Goal: Information Seeking & Learning: Learn about a topic

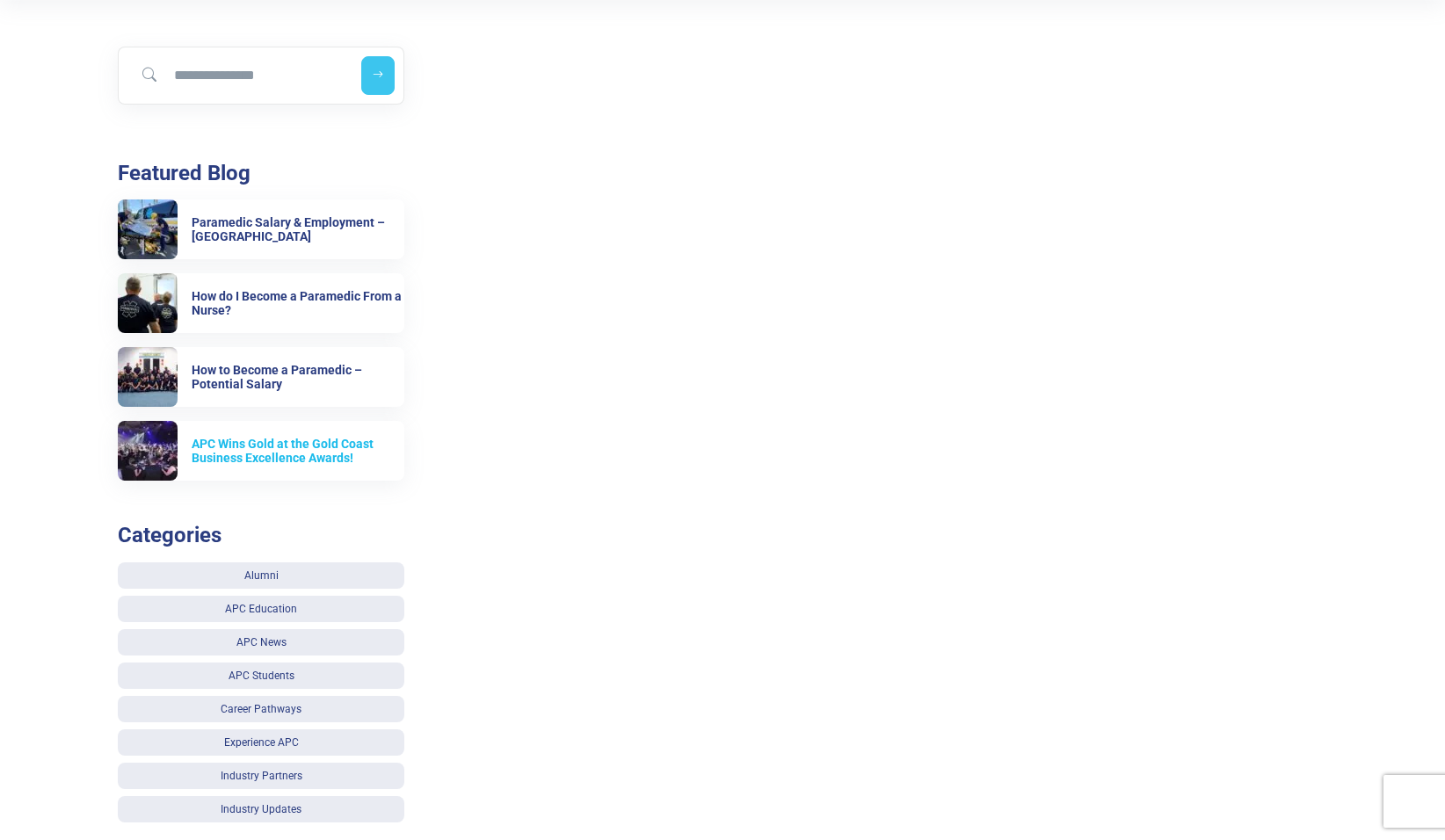
scroll to position [440, 0]
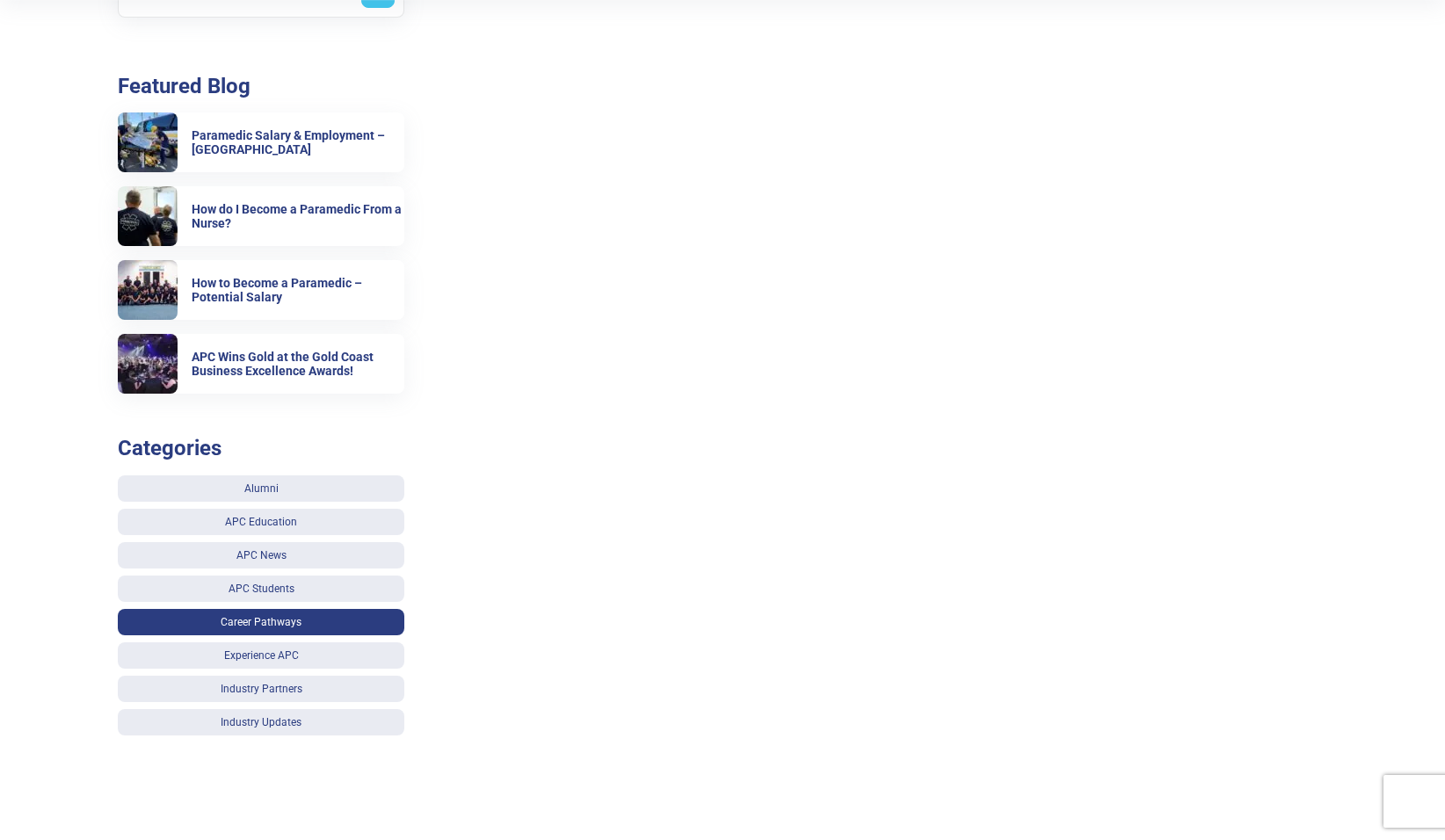
click at [317, 624] on link "Career Pathways" at bounding box center [260, 622] width 286 height 27
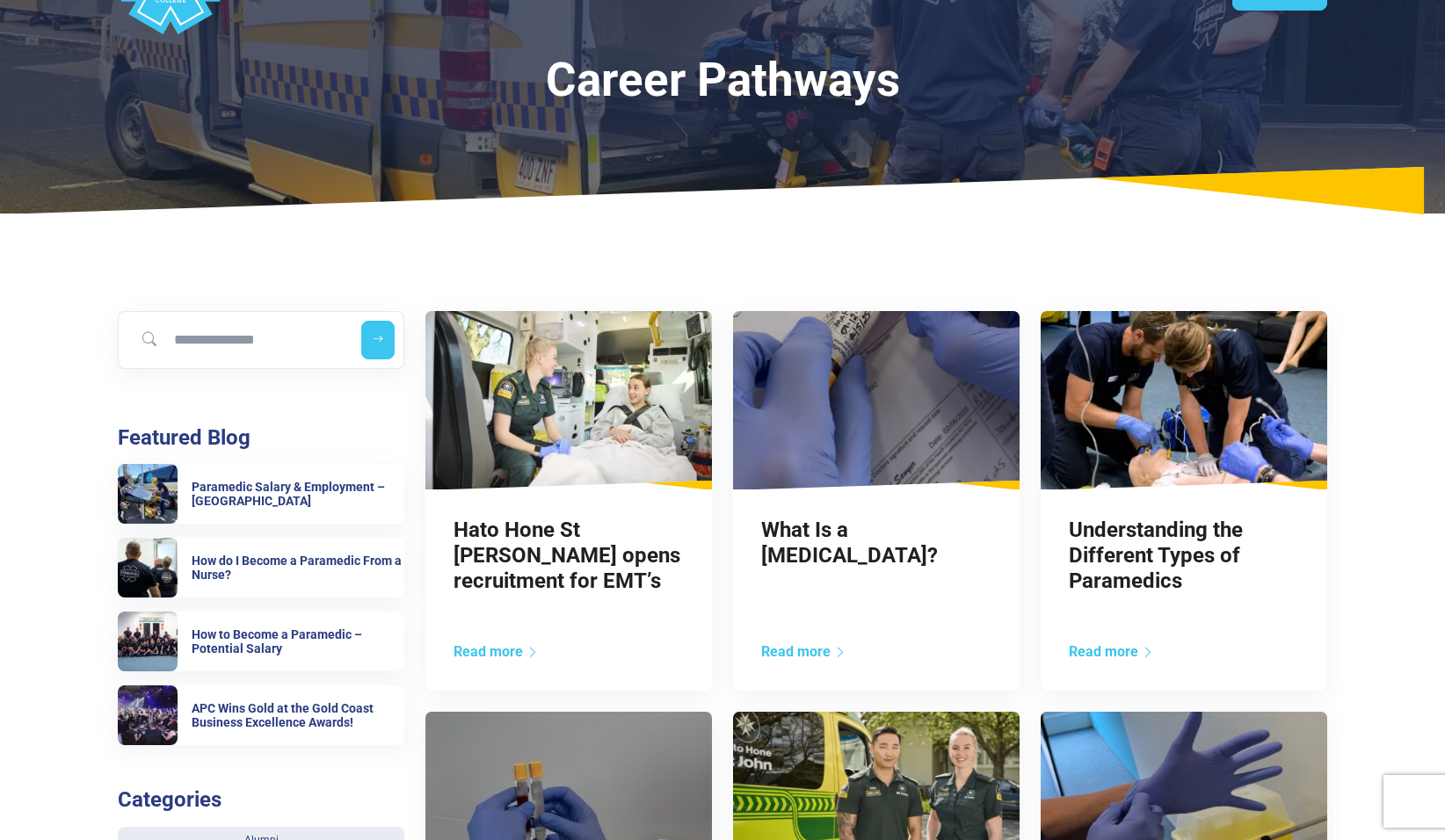
scroll to position [175, 0]
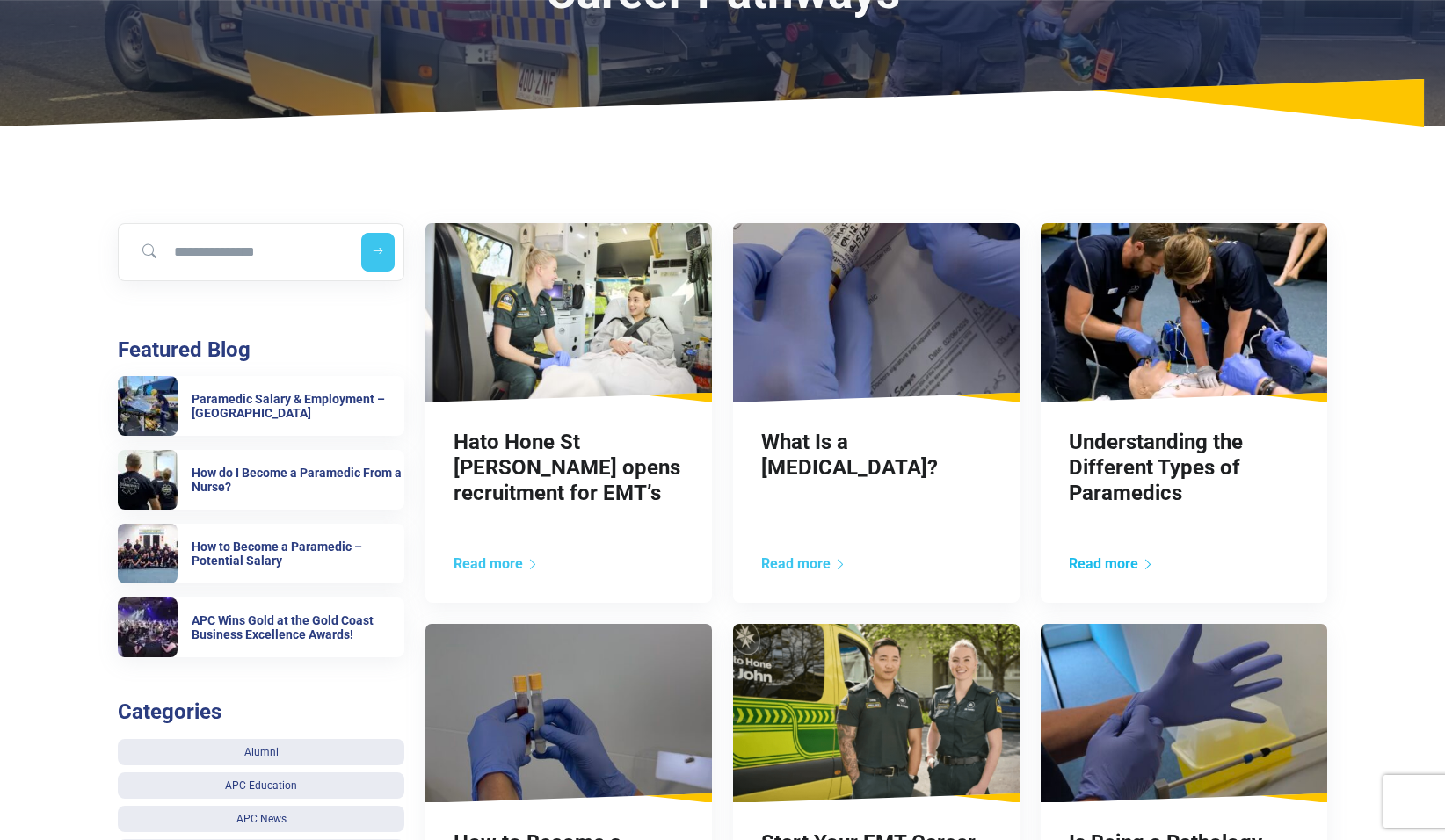
click at [1116, 562] on link "Read more" at bounding box center [1110, 564] width 85 height 16
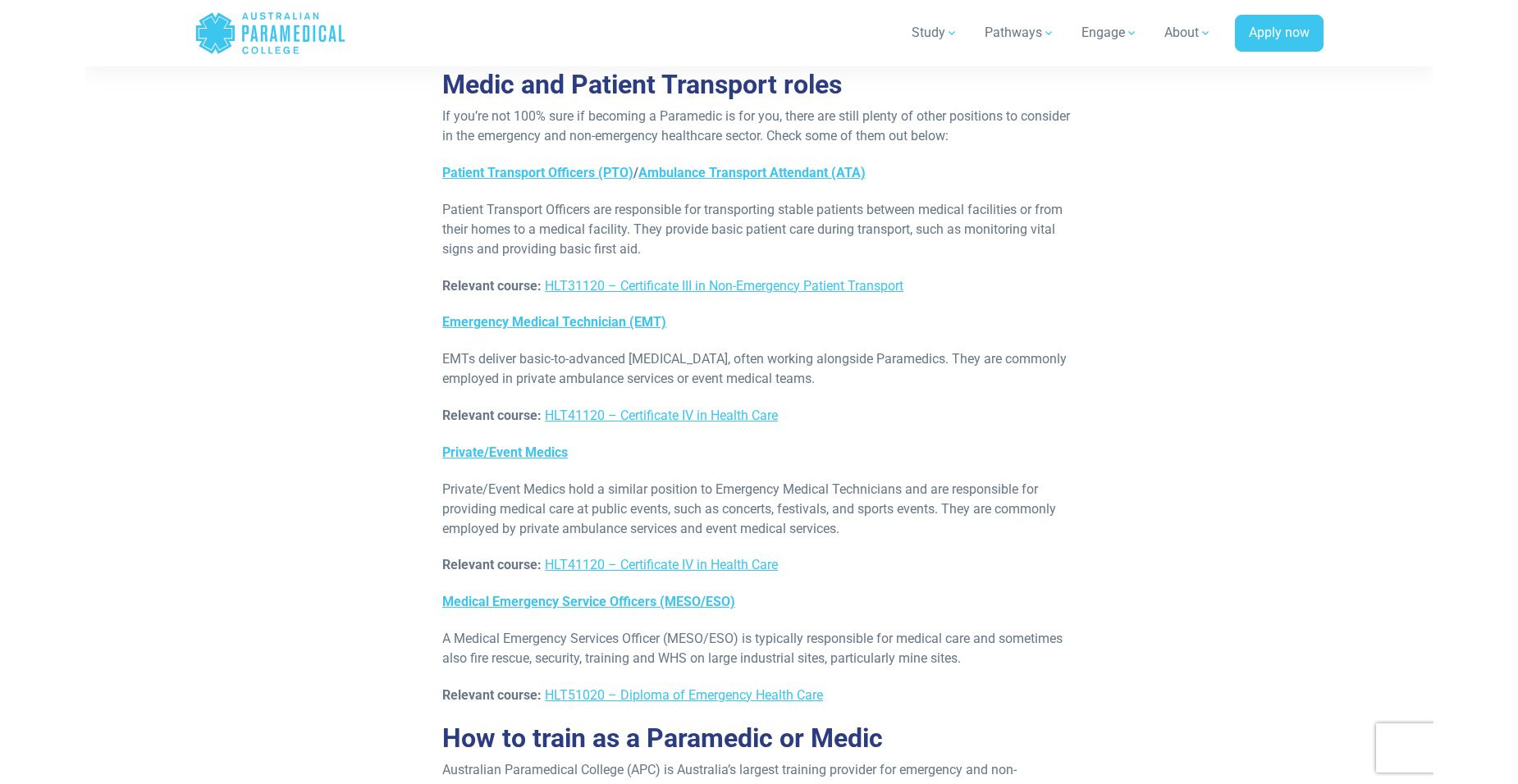
scroll to position [6561, 0]
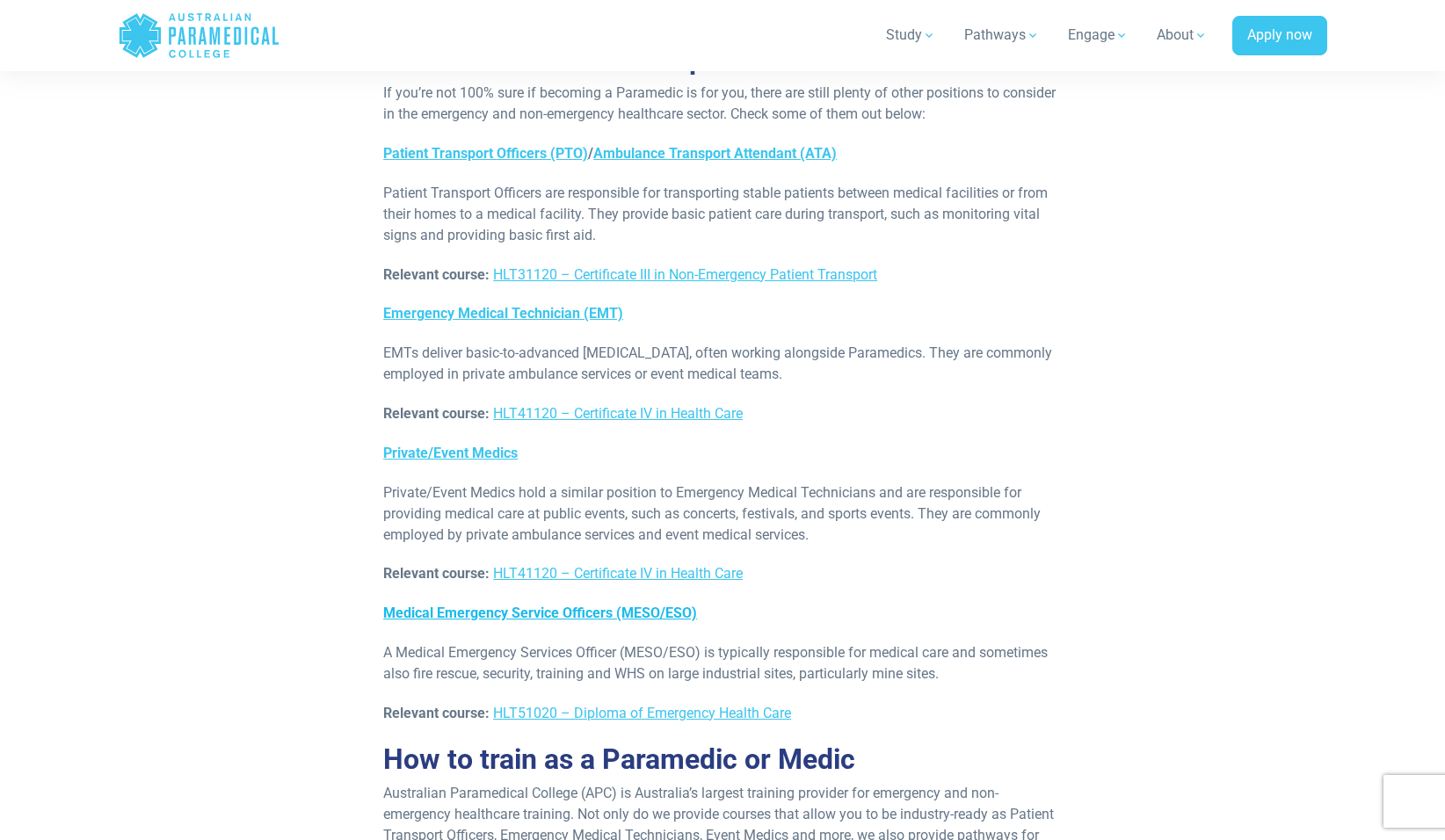
click at [587, 604] on link "Medical Emergency Service Officers (MESO/ESO)" at bounding box center [539, 612] width 313 height 16
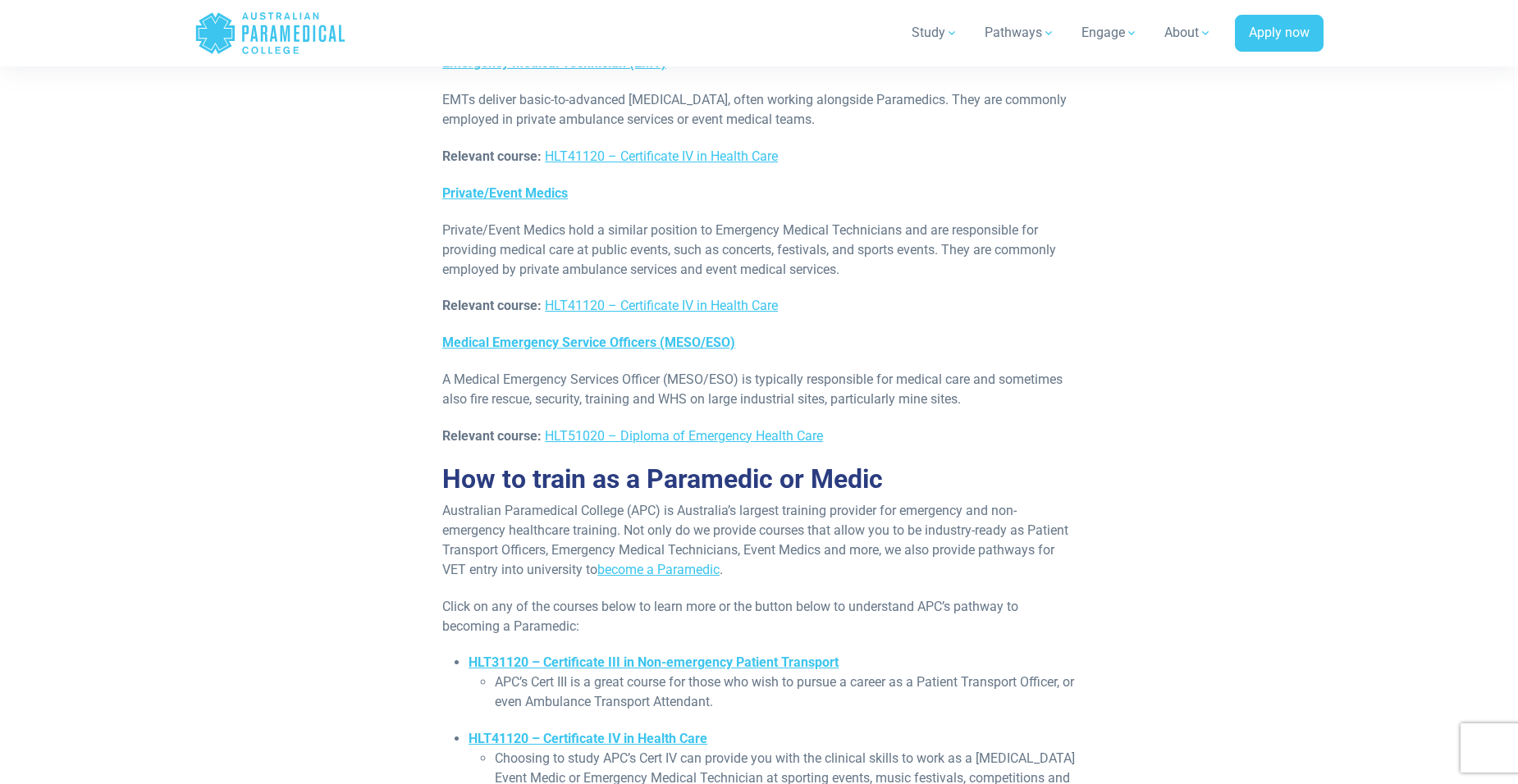
scroll to position [6890, 0]
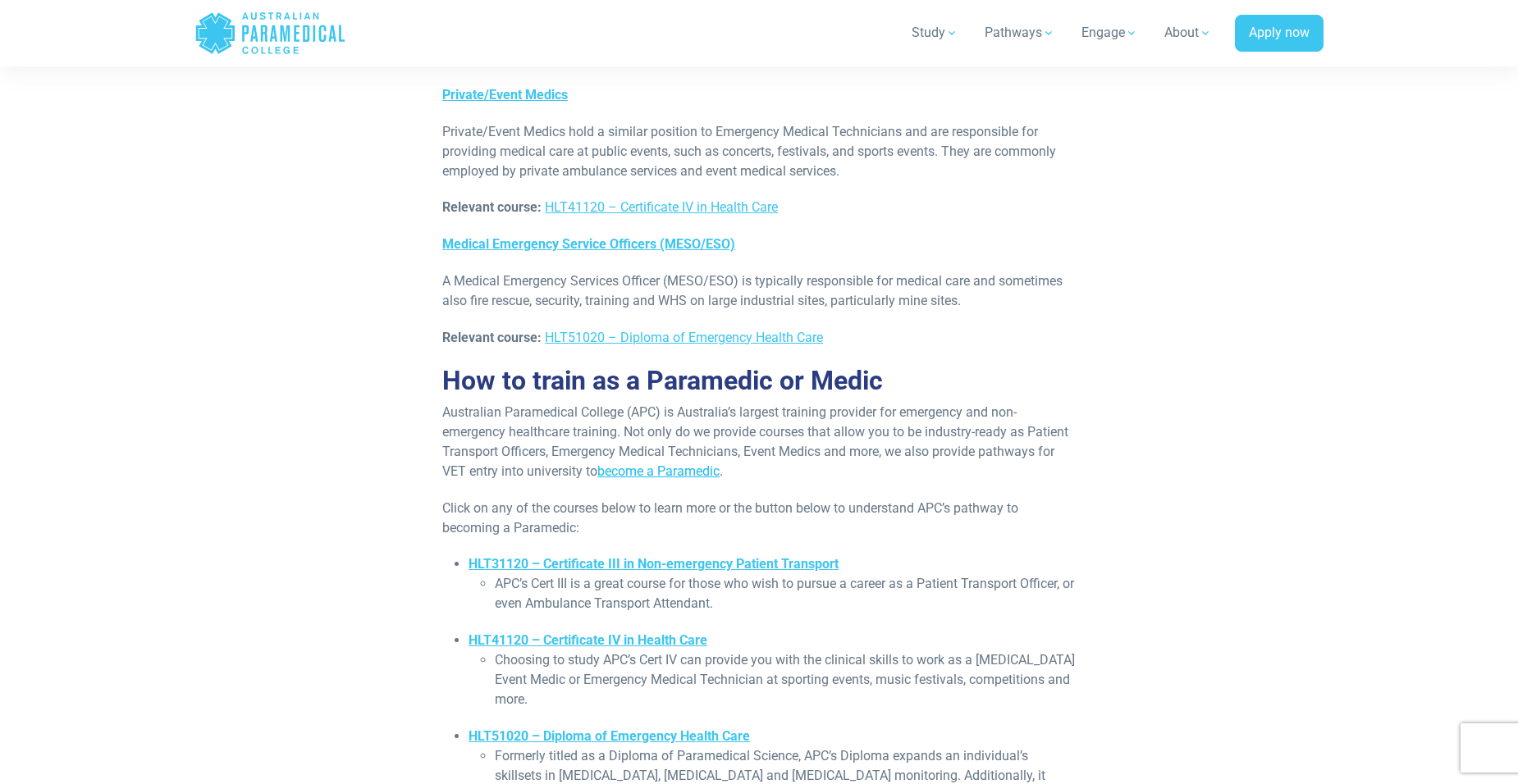
click at [659, 463] on link "become a Paramedic" at bounding box center [658, 471] width 122 height 15
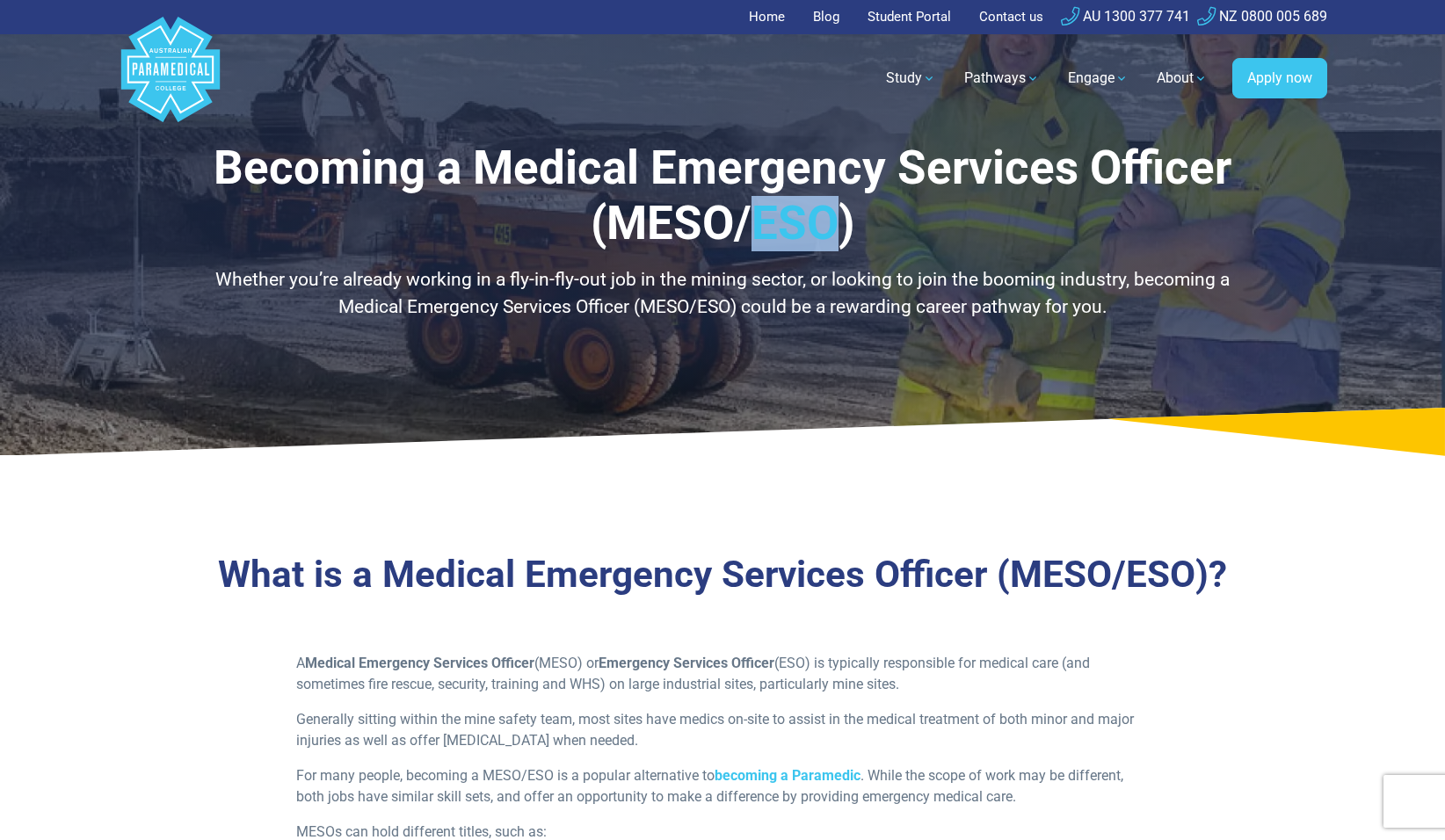
drag, startPoint x: 834, startPoint y: 228, endPoint x: 759, endPoint y: 222, distance: 75.2
click at [759, 222] on h1 "Becoming a Medical Emergency Services Officer (MESO/ESO)" at bounding box center [722, 197] width 1028 height 112
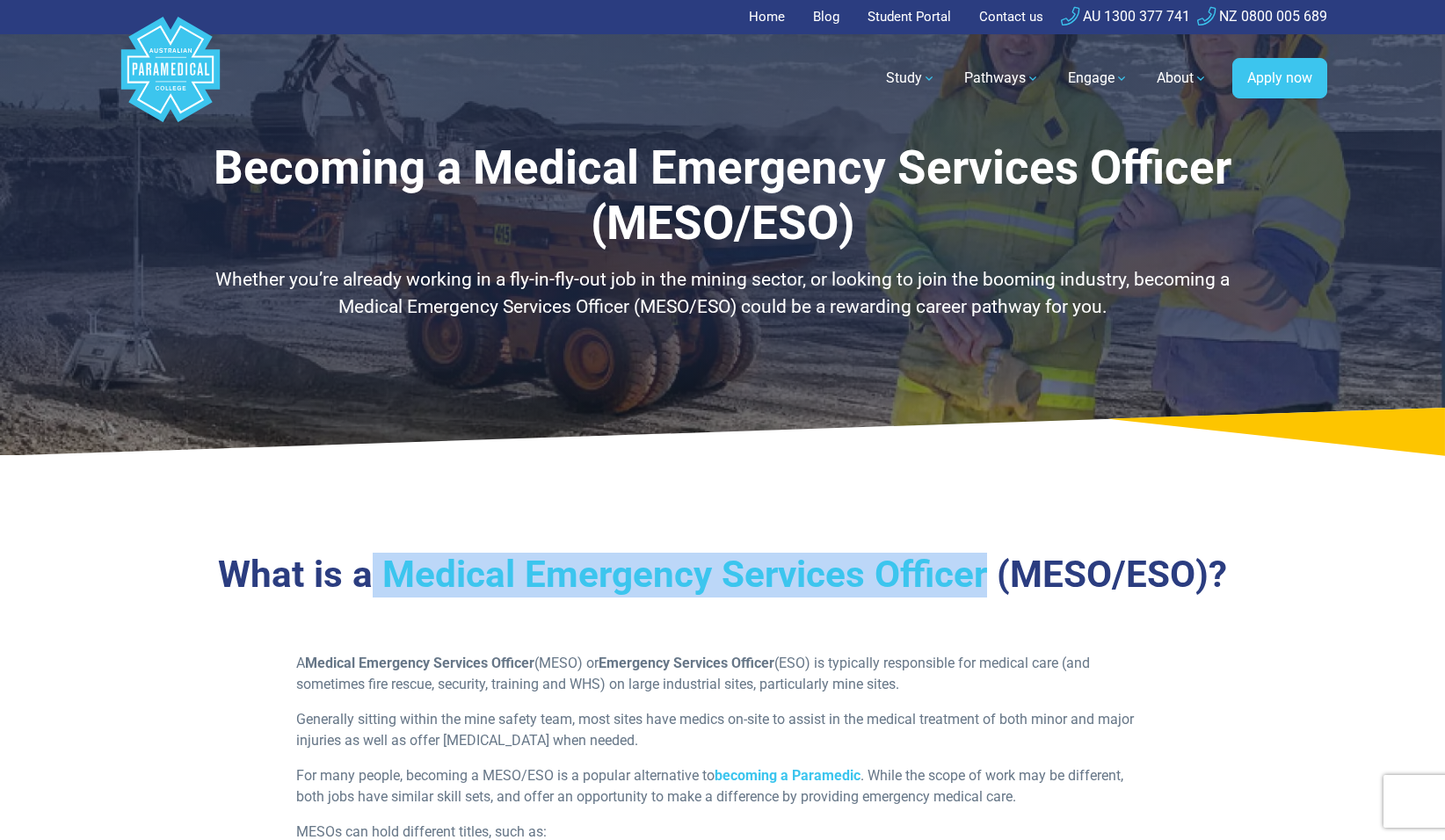
drag, startPoint x: 986, startPoint y: 577, endPoint x: 371, endPoint y: 572, distance: 615.0
click at [371, 572] on h3 "What is a Medical Emergency Services Officer (MESO/ESO)?" at bounding box center [722, 575] width 1028 height 45
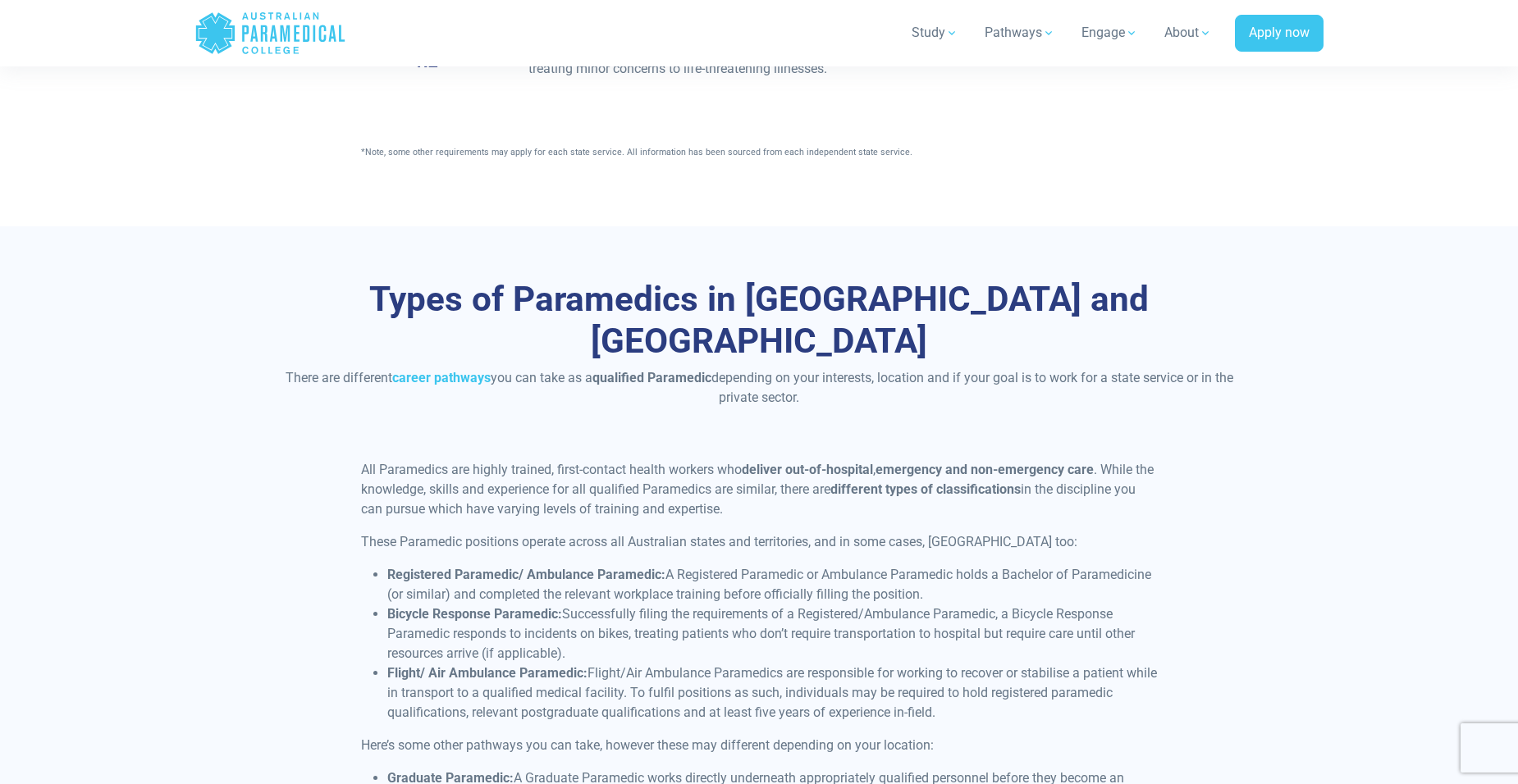
scroll to position [3110, 0]
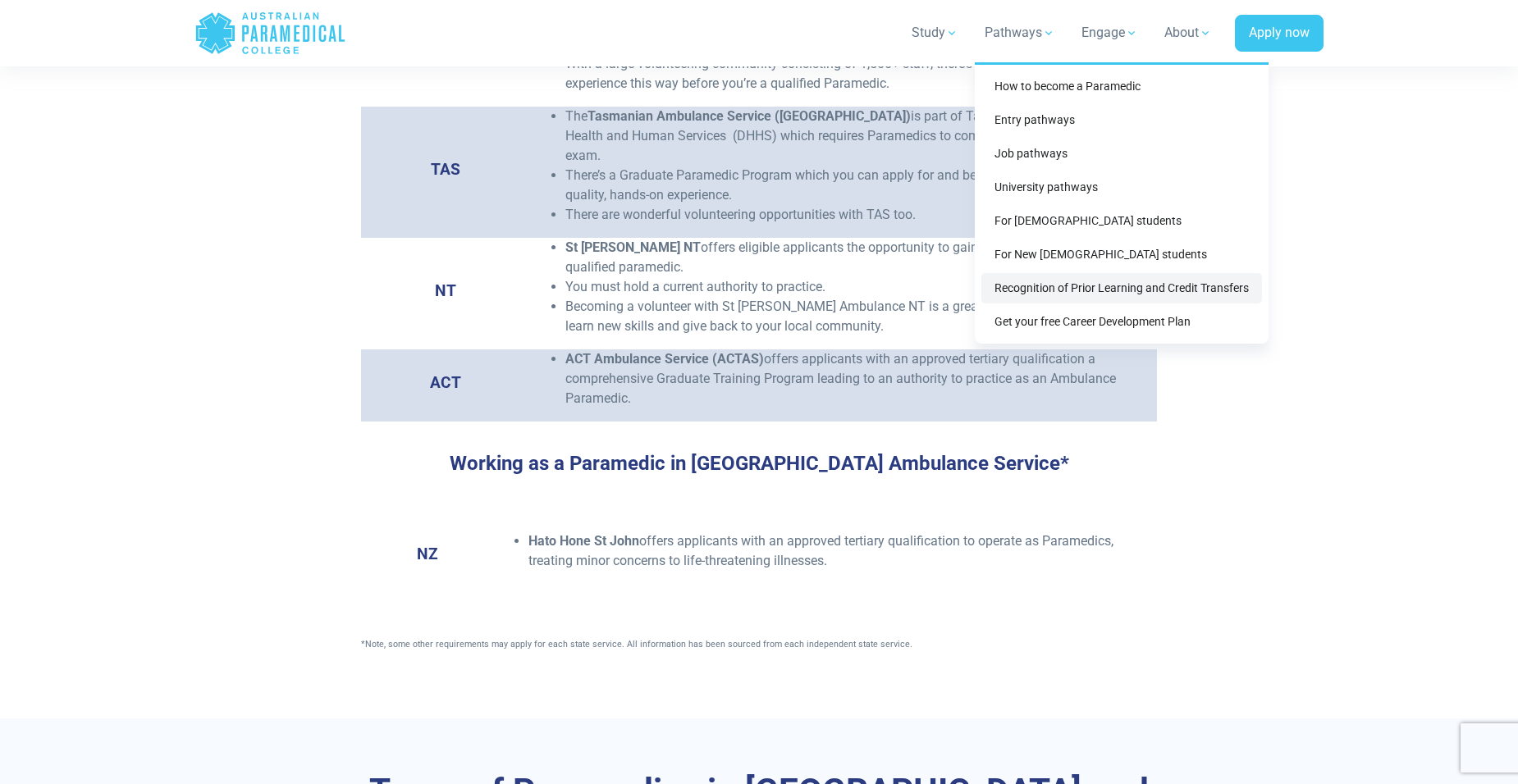
click at [1060, 291] on link "Recognition of Prior Learning and Credit Transfers" at bounding box center [1121, 288] width 281 height 31
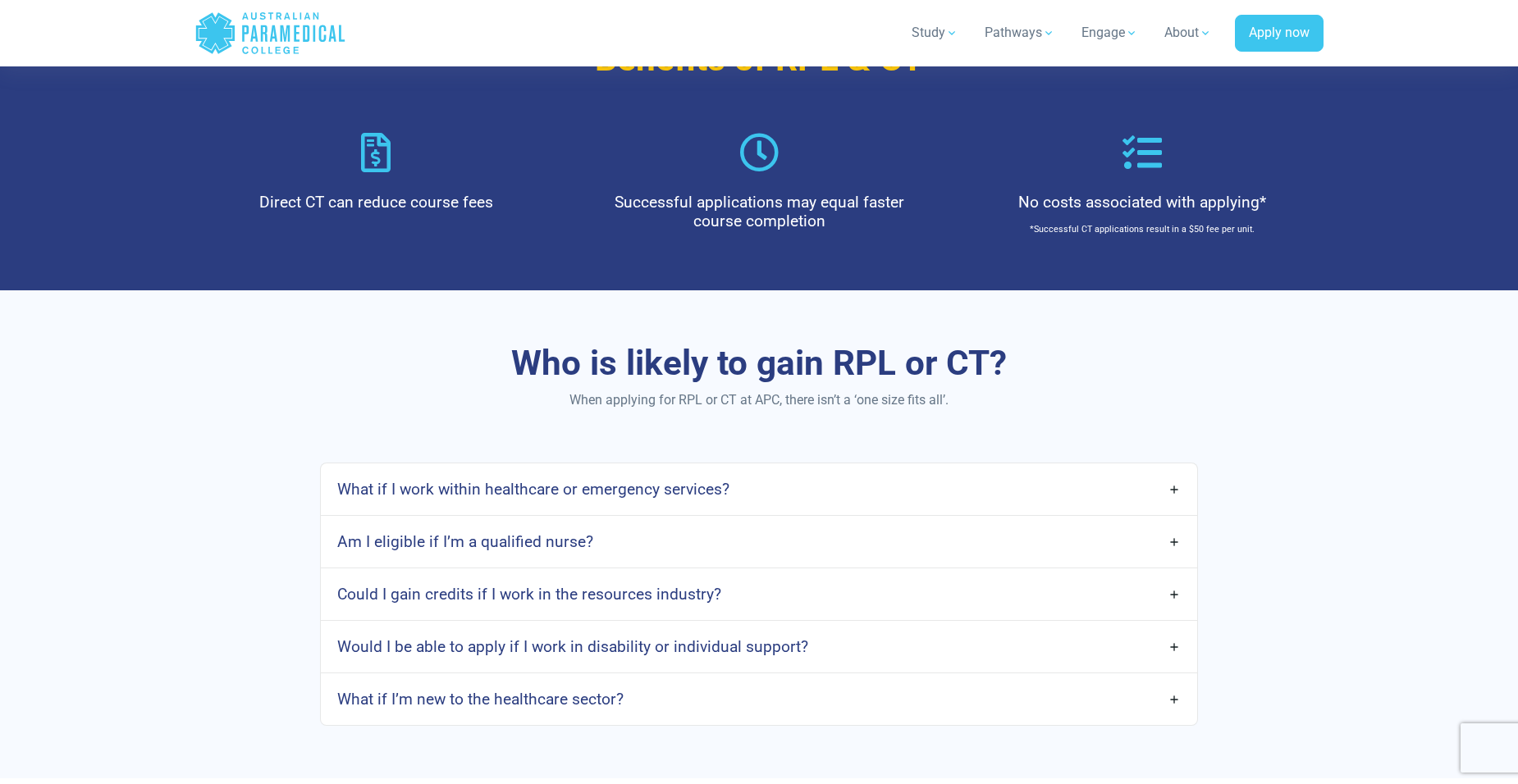
scroll to position [1066, 0]
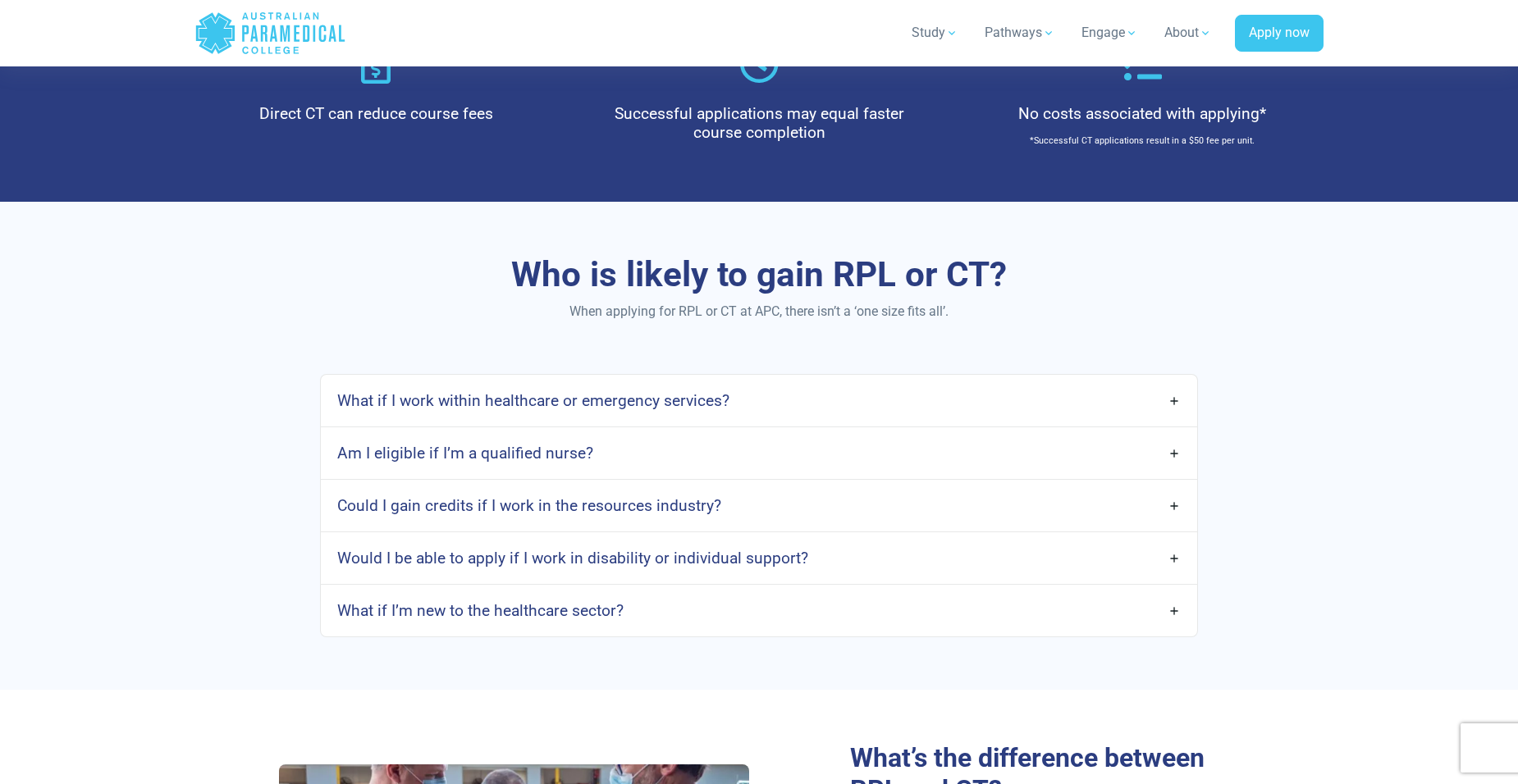
click at [928, 396] on link "What if I work within healthcare or emergency services?" at bounding box center [759, 400] width 876 height 38
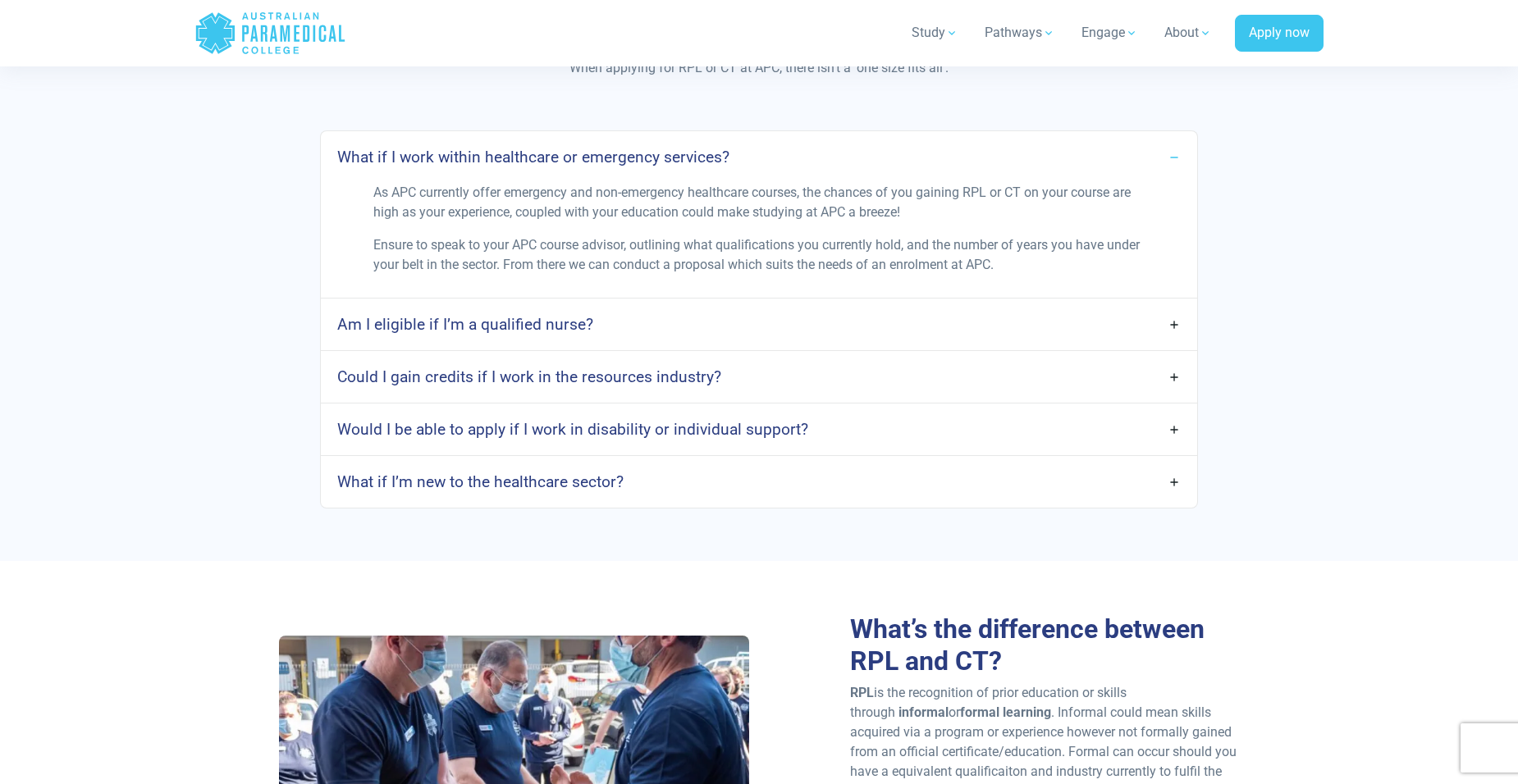
scroll to position [1312, 0]
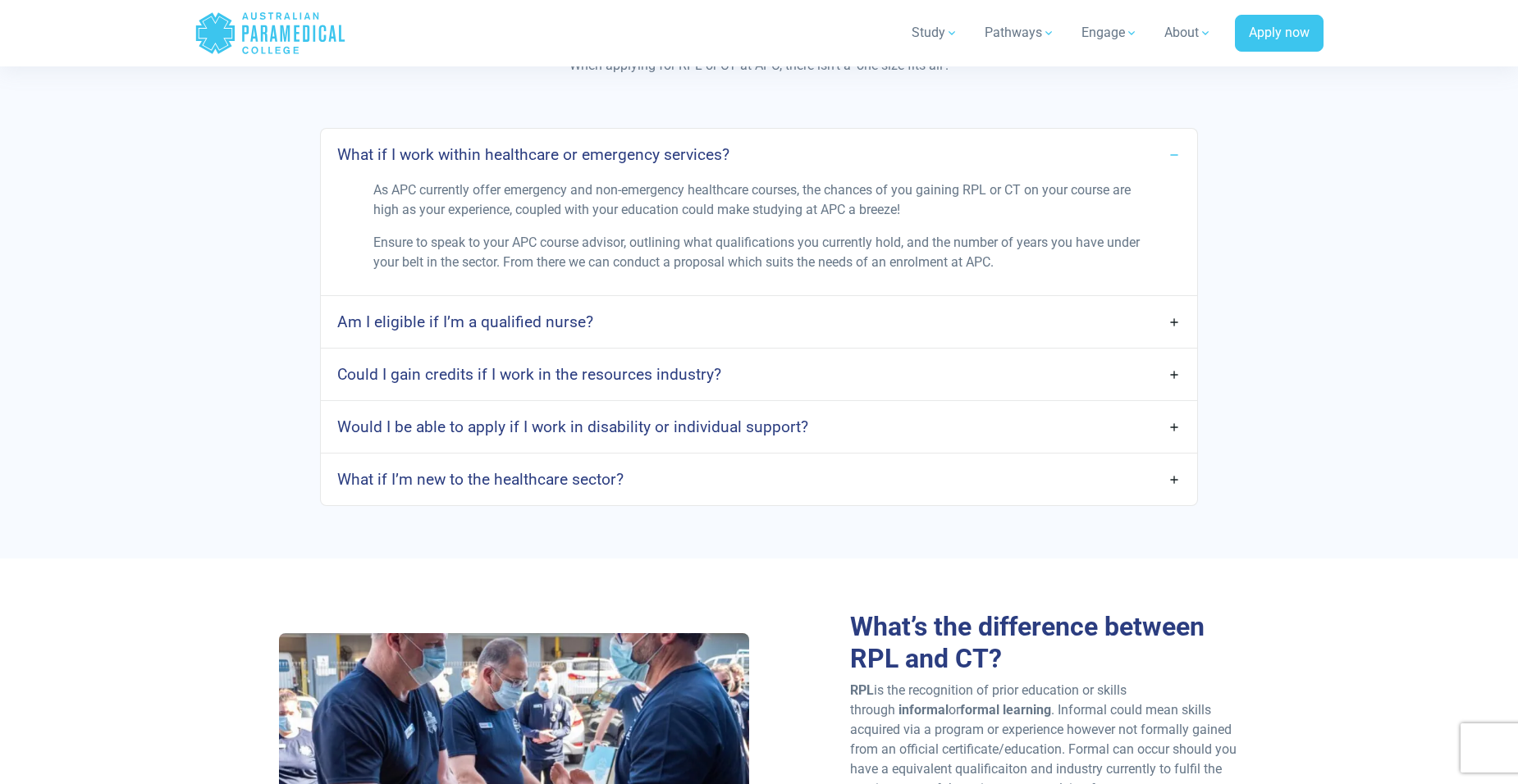
click at [733, 319] on link "Am I eligible if I’m a qualified nurse?" at bounding box center [759, 322] width 876 height 38
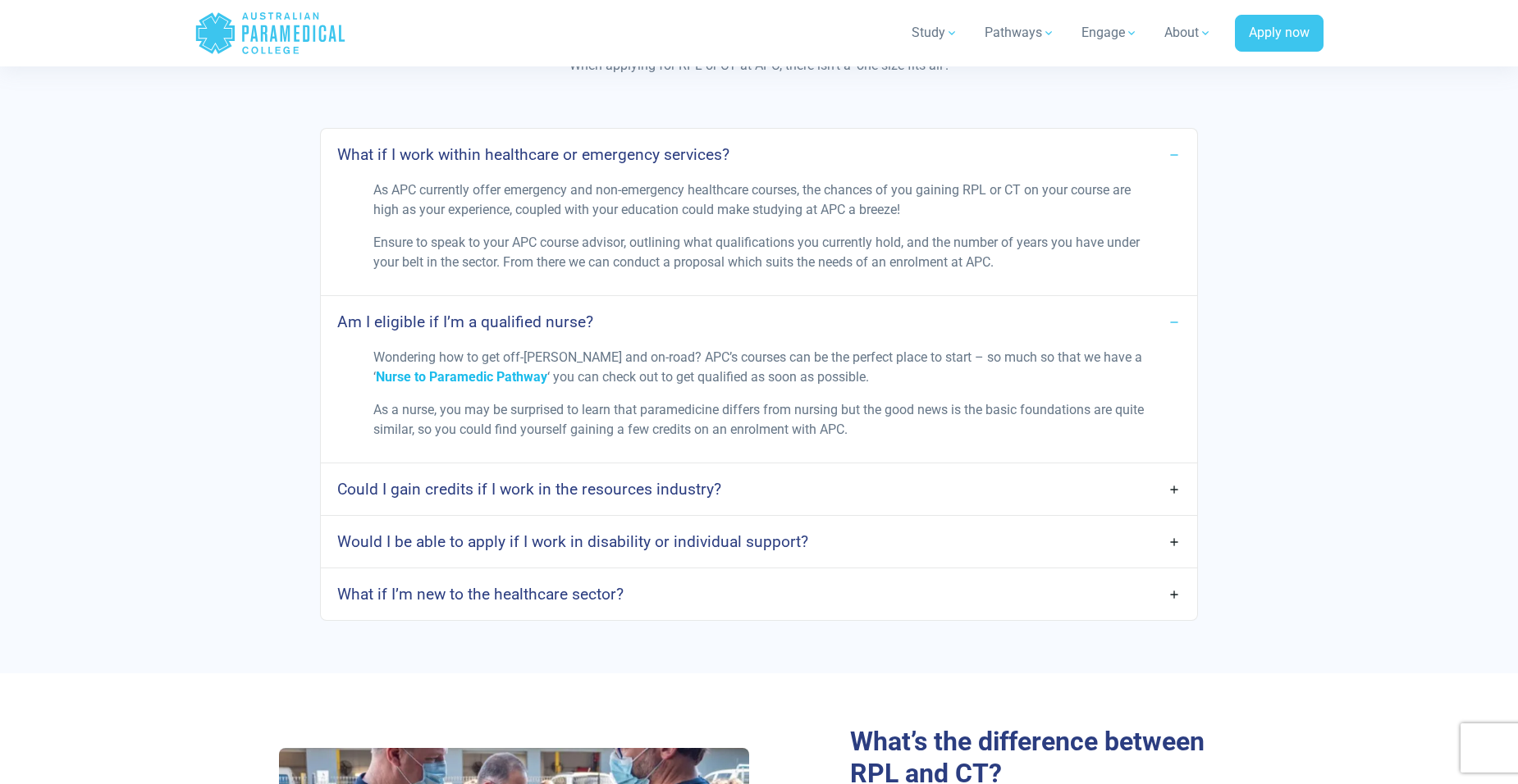
click at [547, 369] on span "Nurse to Paramedic Pathway" at bounding box center [461, 377] width 172 height 15
click at [758, 485] on link "Could I gain credits if I work in the resources industry?" at bounding box center [759, 489] width 876 height 38
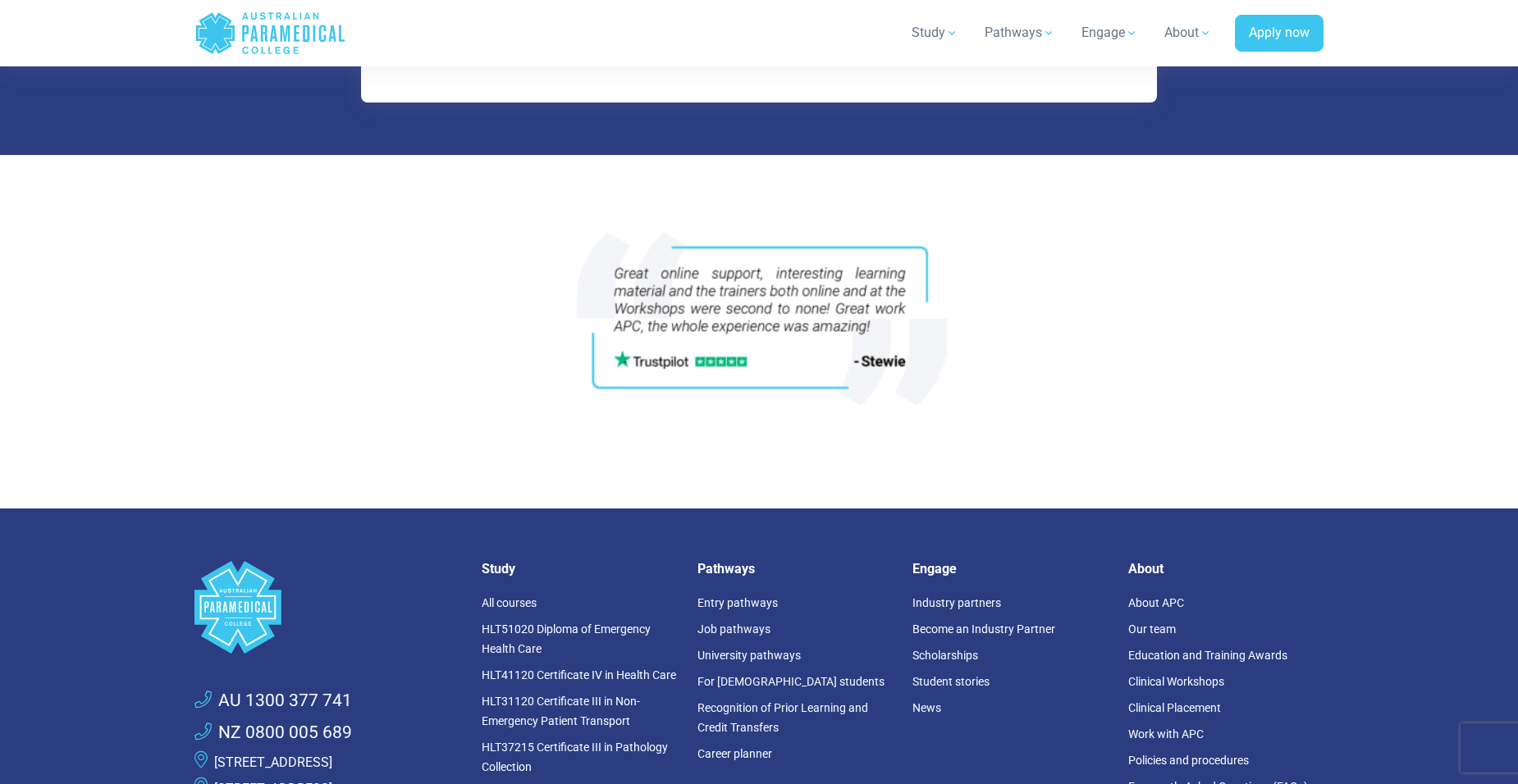
scroll to position [4593, 0]
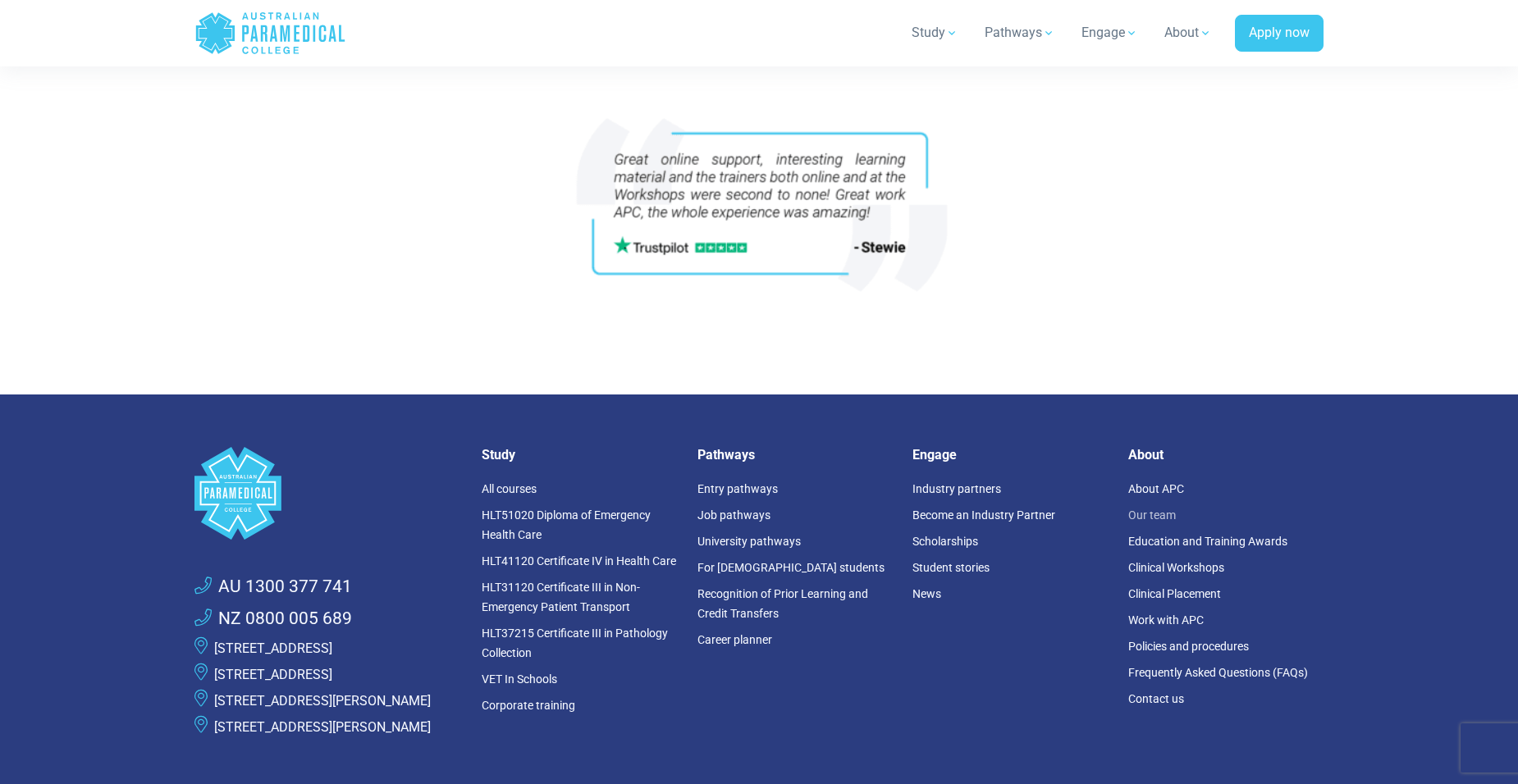
click at [1149, 521] on link "Our team" at bounding box center [1152, 514] width 48 height 13
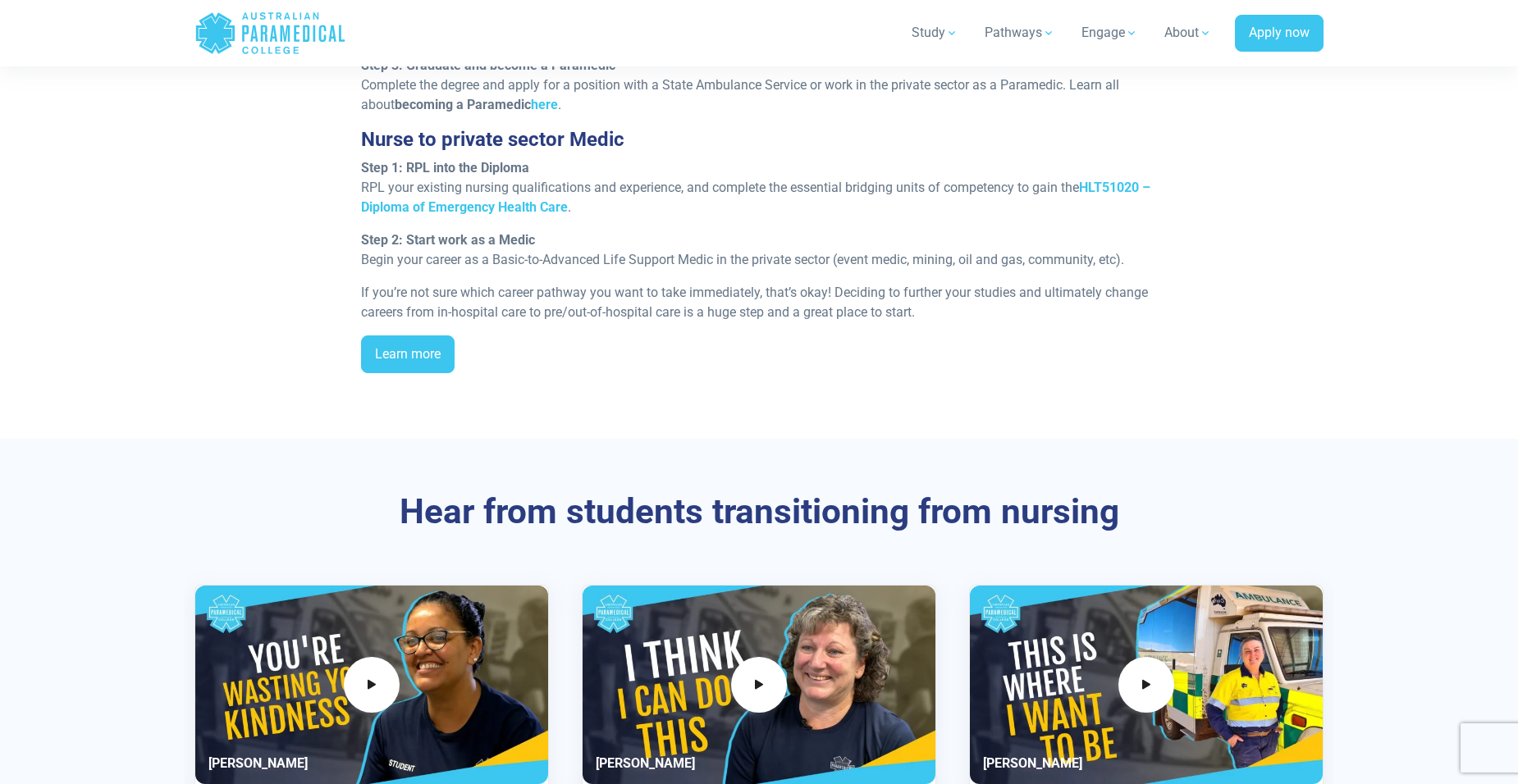
scroll to position [2133, 0]
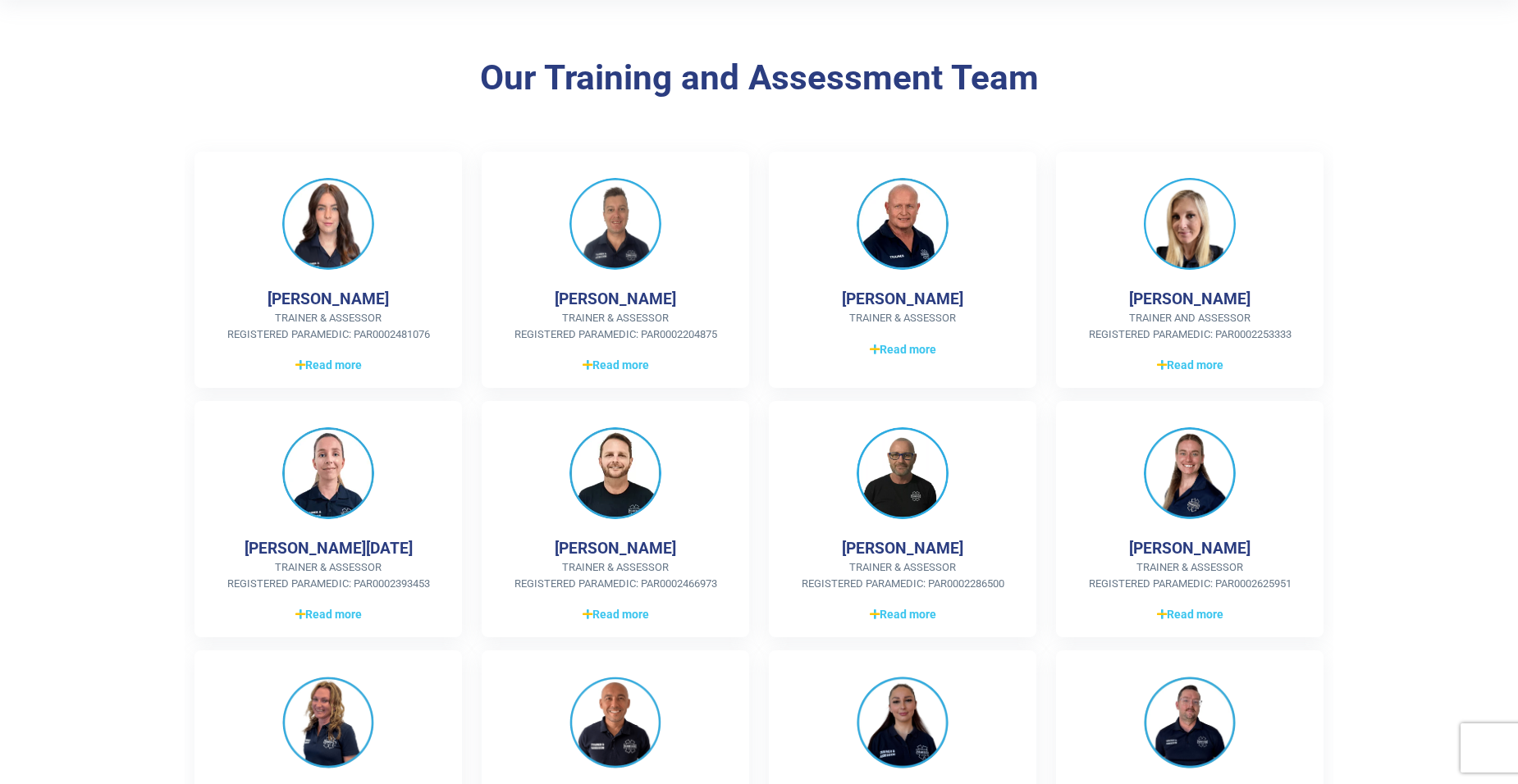
scroll to position [328, 0]
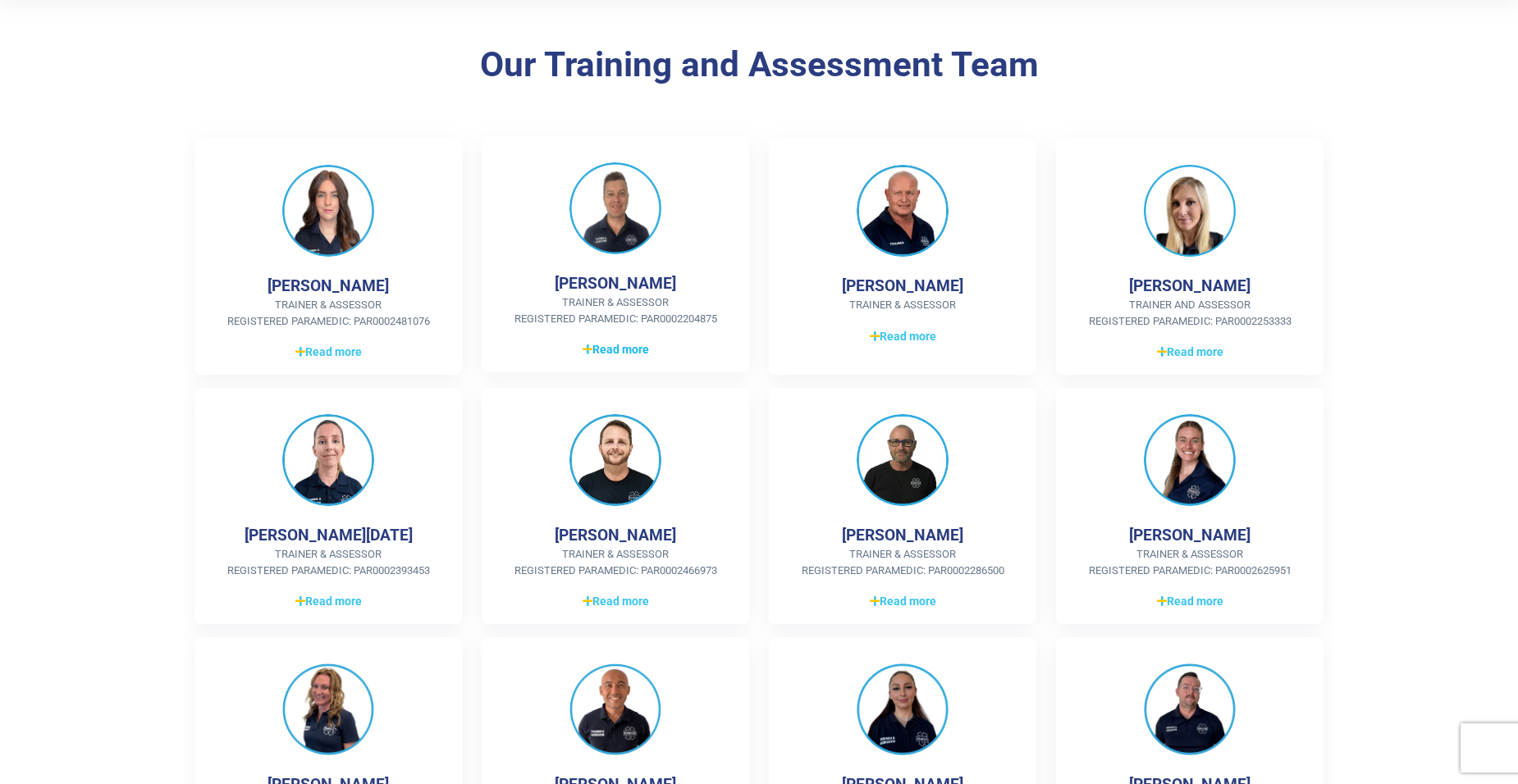
click at [633, 350] on span "Read more" at bounding box center [616, 350] width 67 height 17
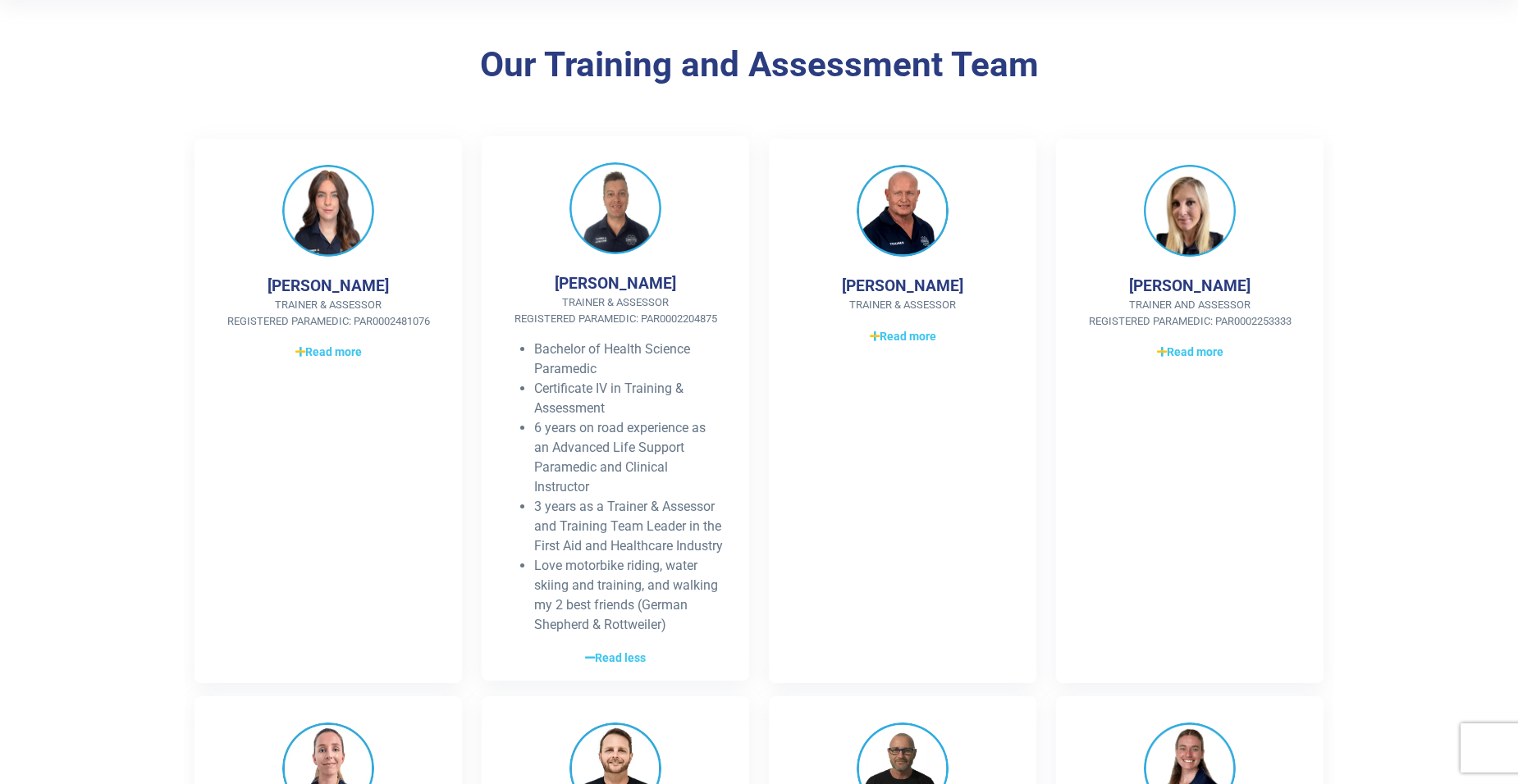
scroll to position [410, 0]
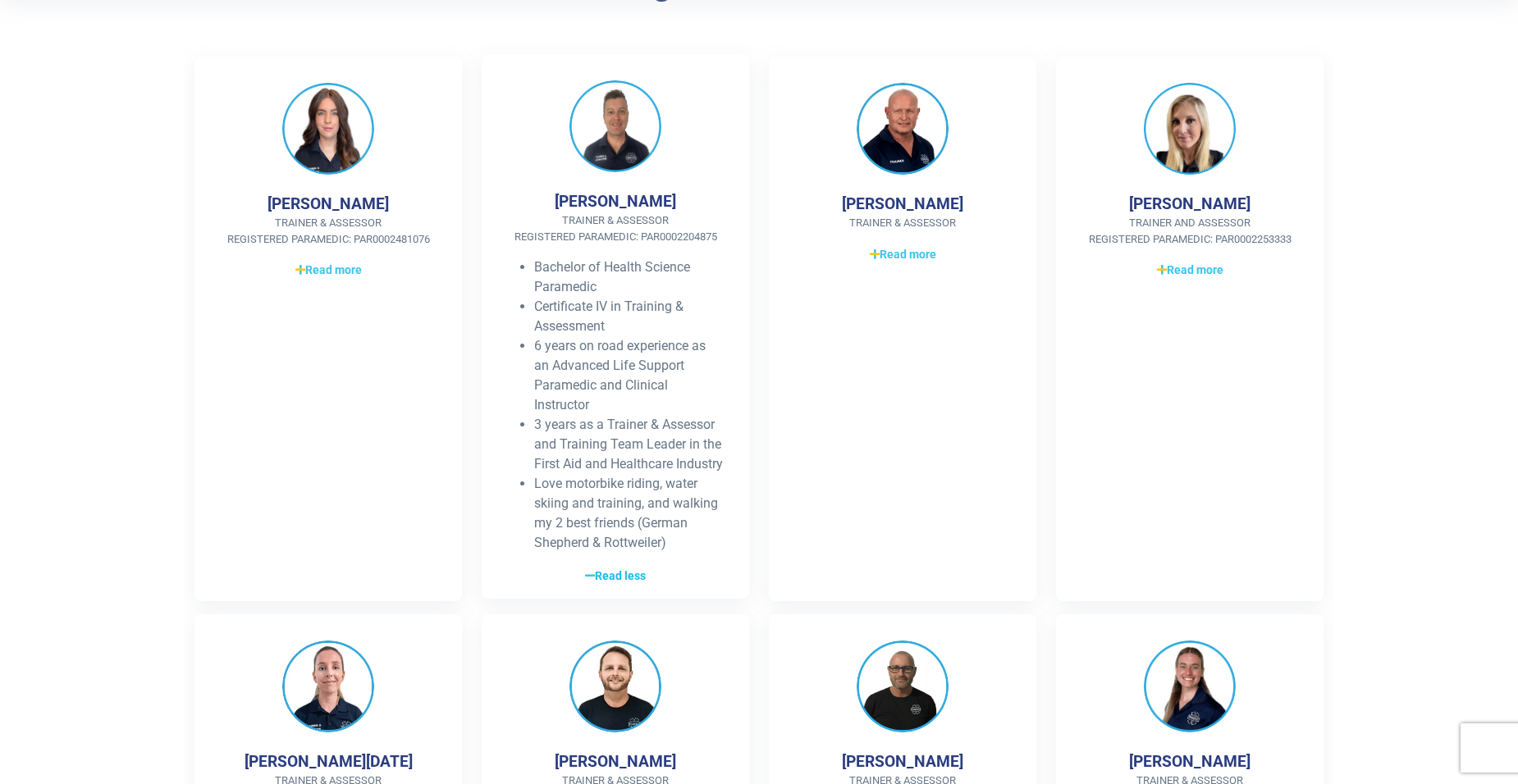
click at [640, 584] on span "Read less" at bounding box center [614, 576] width 61 height 17
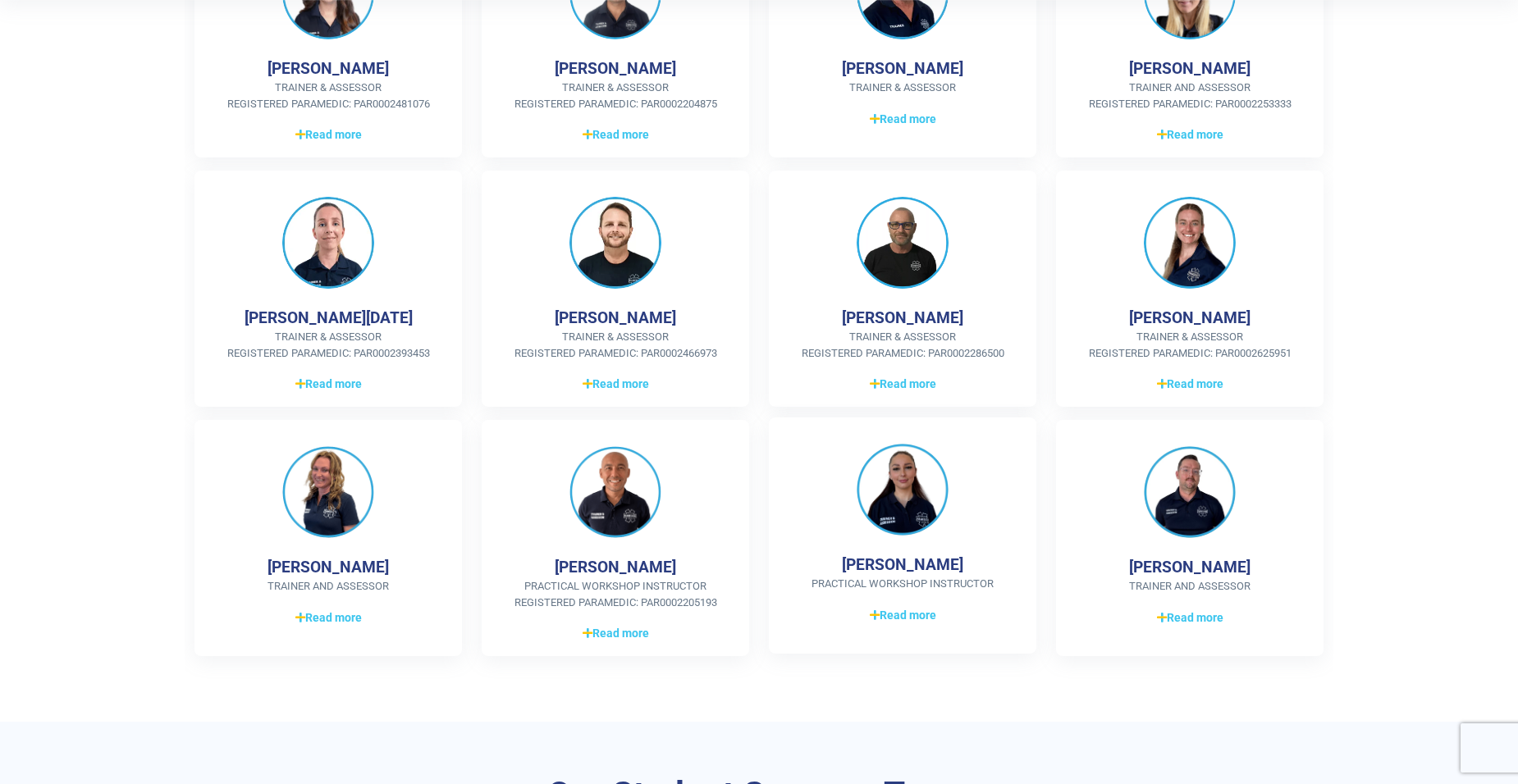
scroll to position [574, 0]
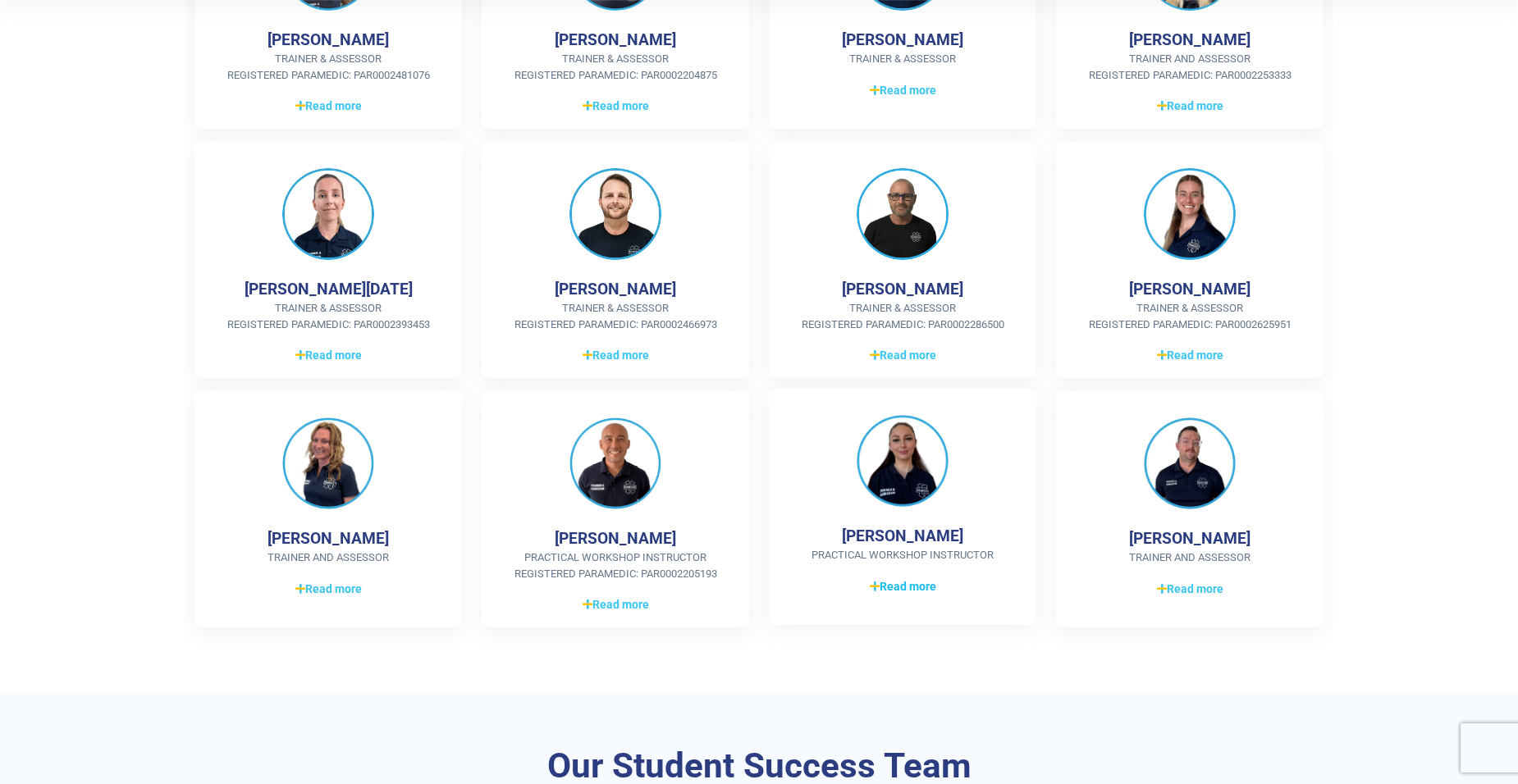
click at [914, 592] on span "Read more" at bounding box center [903, 587] width 67 height 17
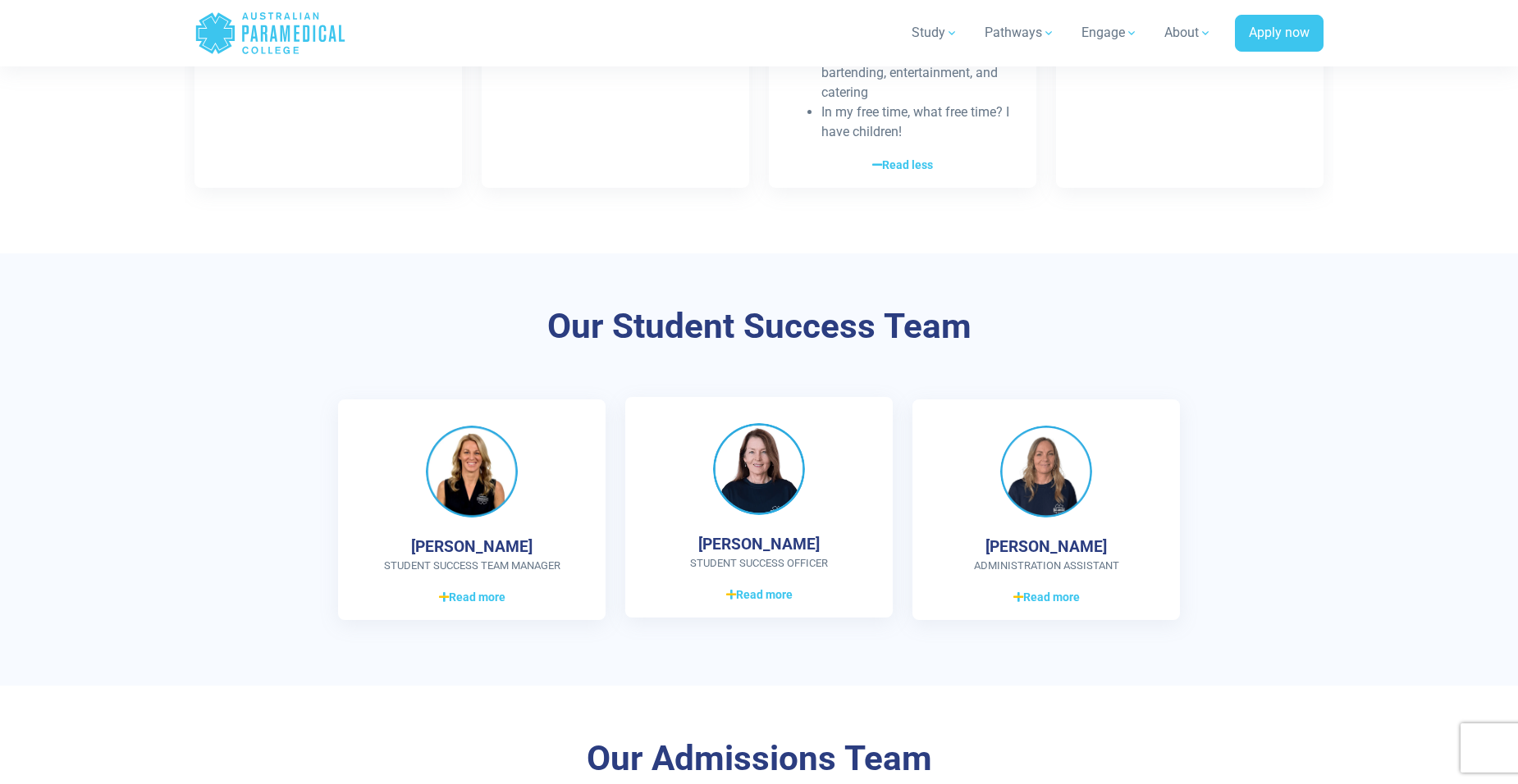
scroll to position [1394, 0]
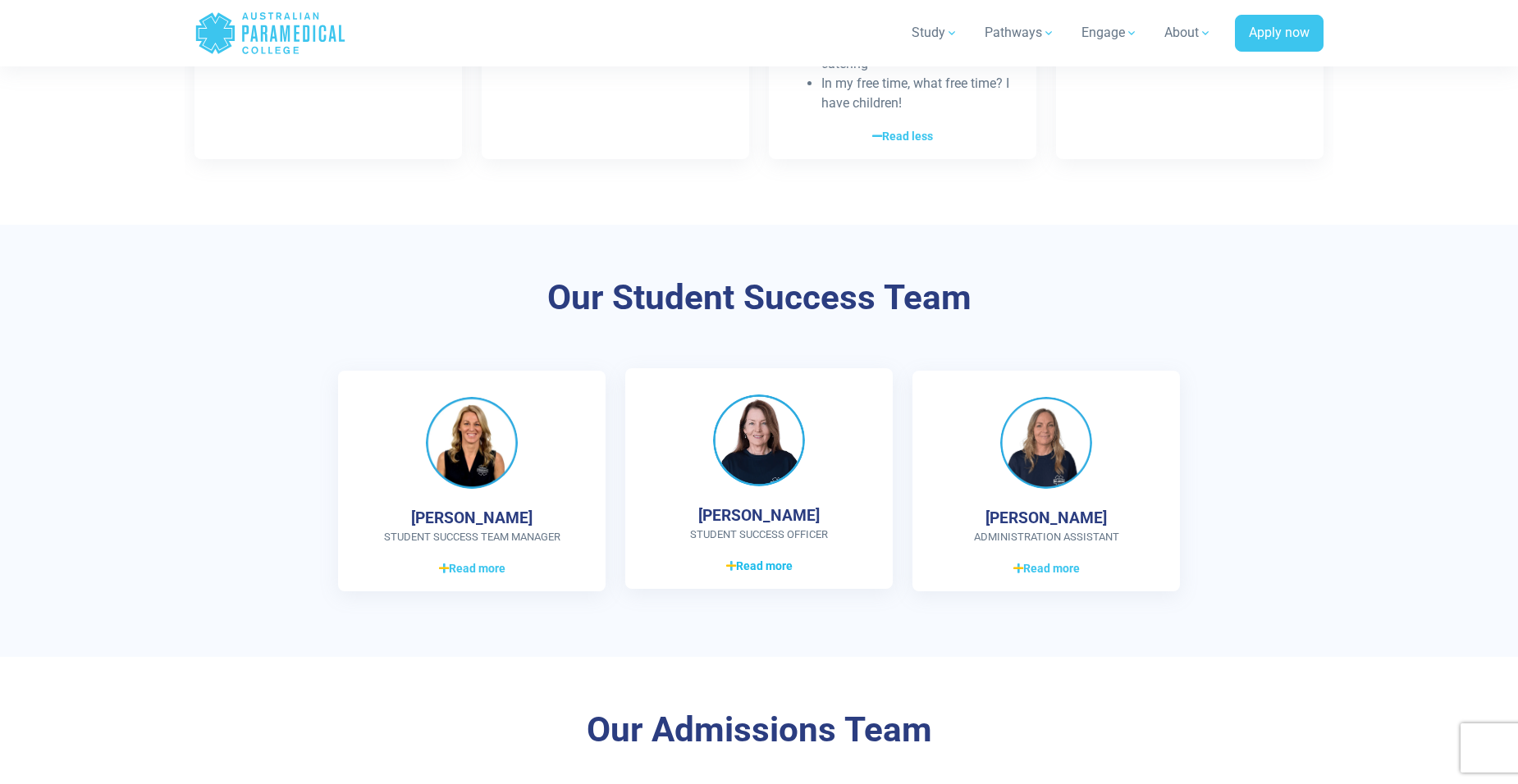
click at [774, 565] on span "Read more" at bounding box center [759, 566] width 67 height 17
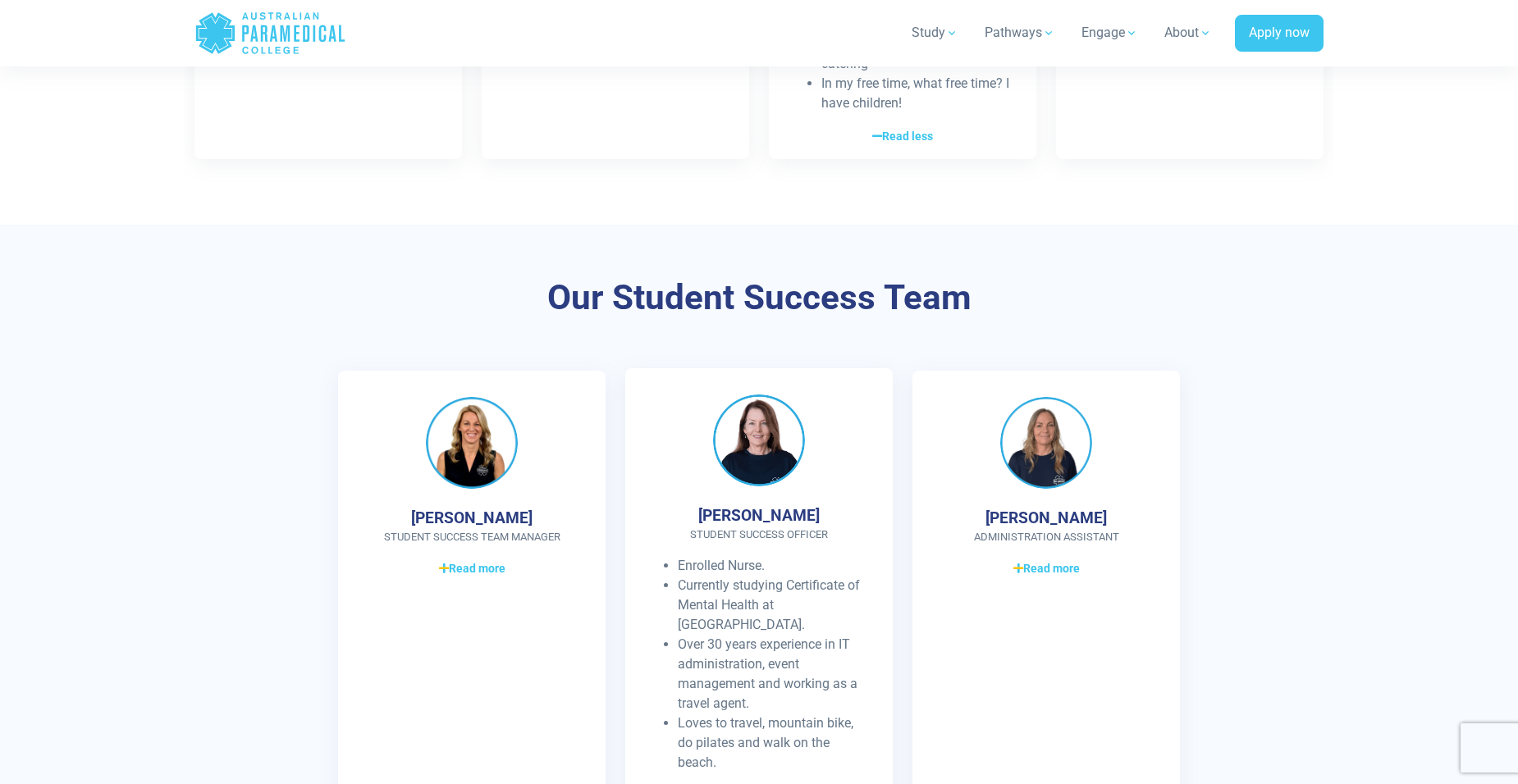
scroll to position [1641, 0]
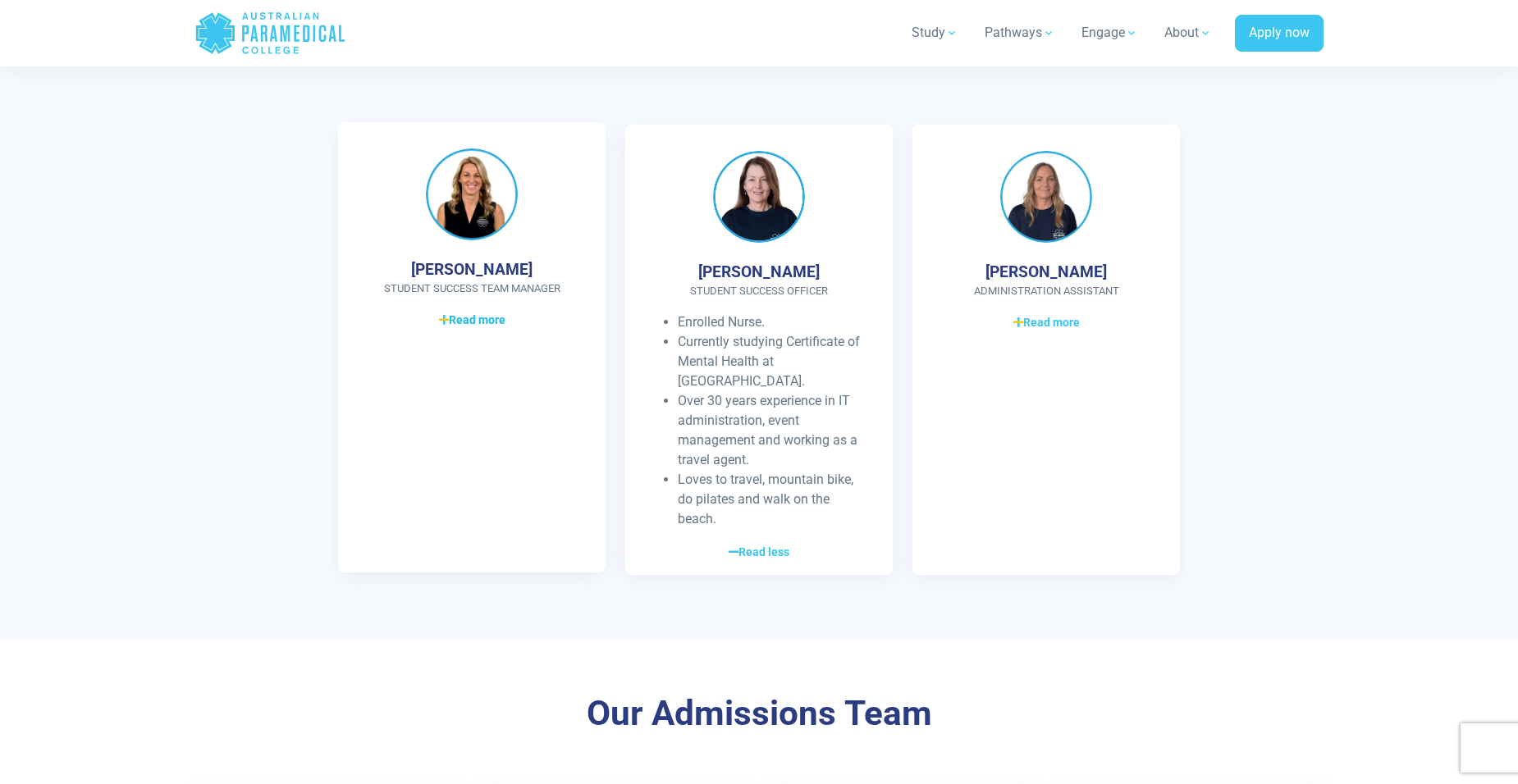
click at [474, 318] on span "Read more" at bounding box center [472, 320] width 67 height 17
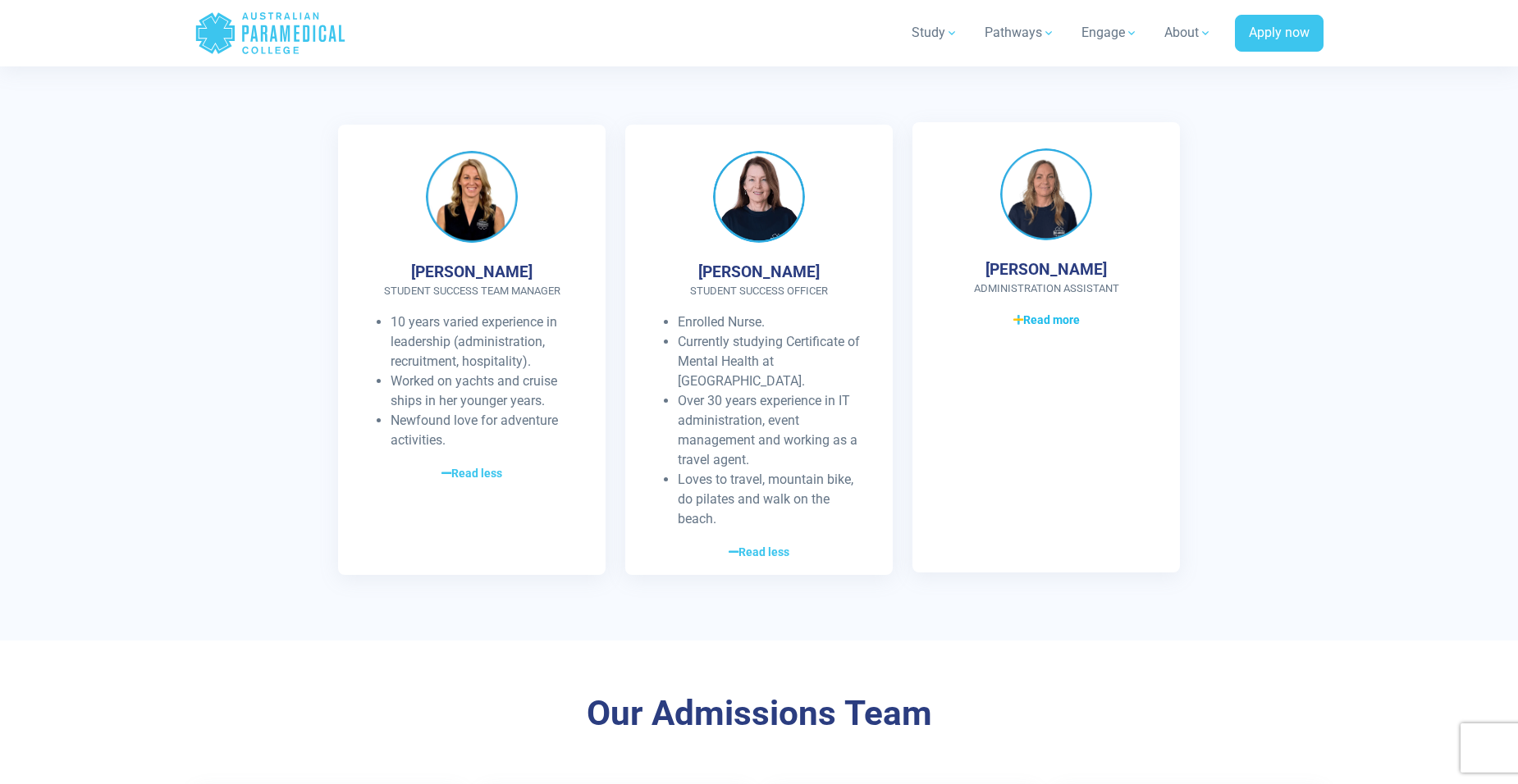
click at [1042, 321] on span "Read more" at bounding box center [1046, 320] width 67 height 17
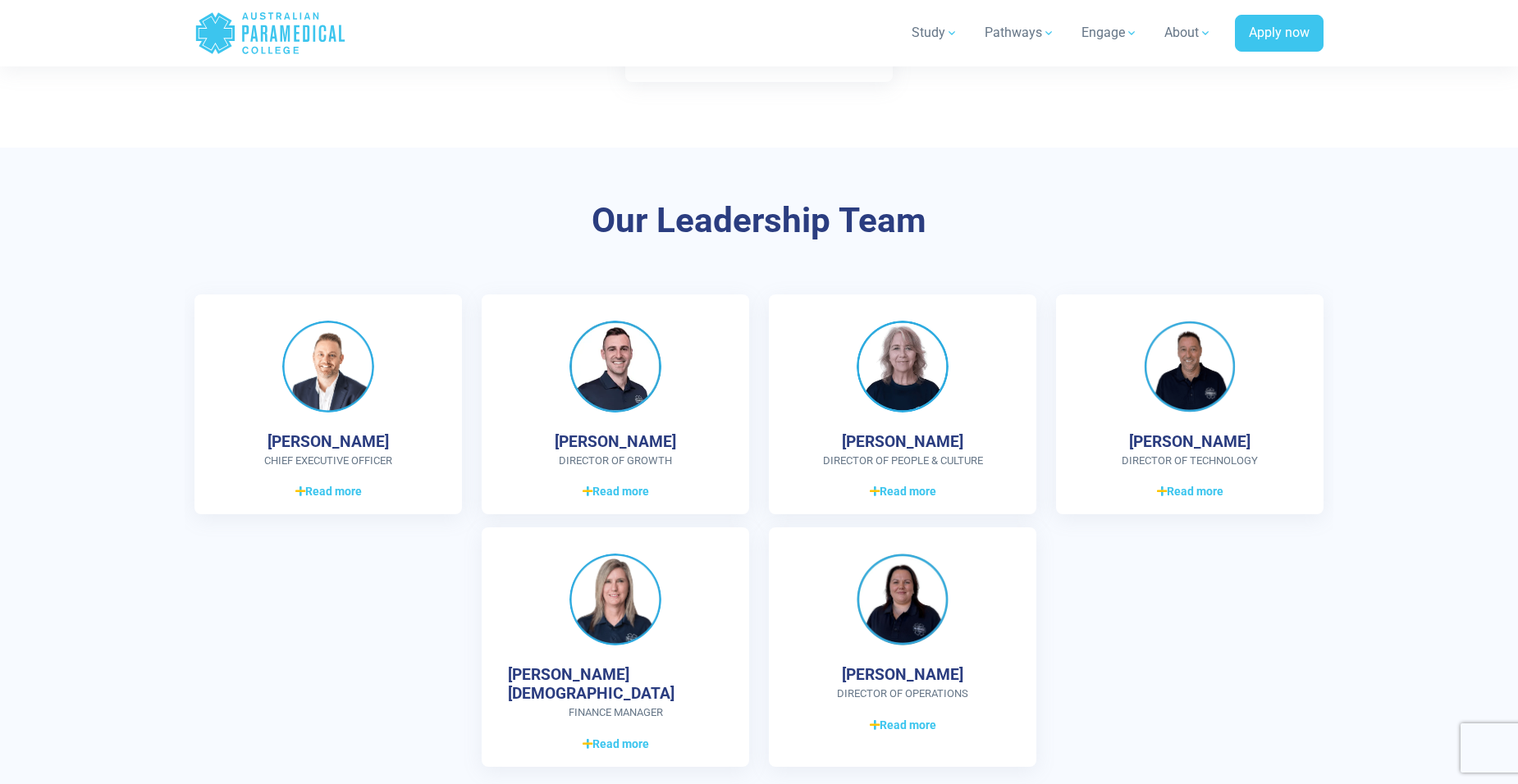
scroll to position [4757, 0]
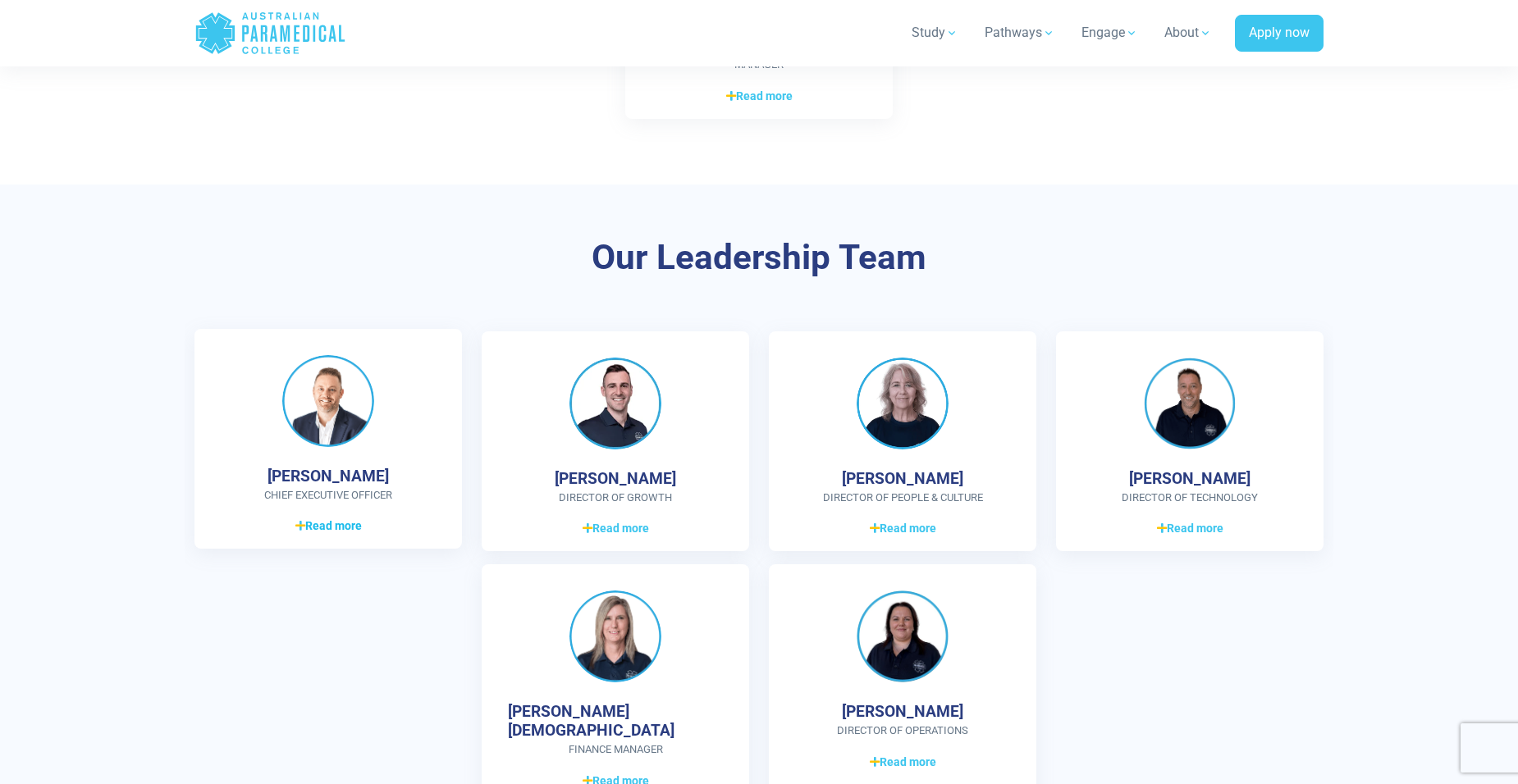
click at [346, 518] on span "Read more" at bounding box center [329, 526] width 67 height 17
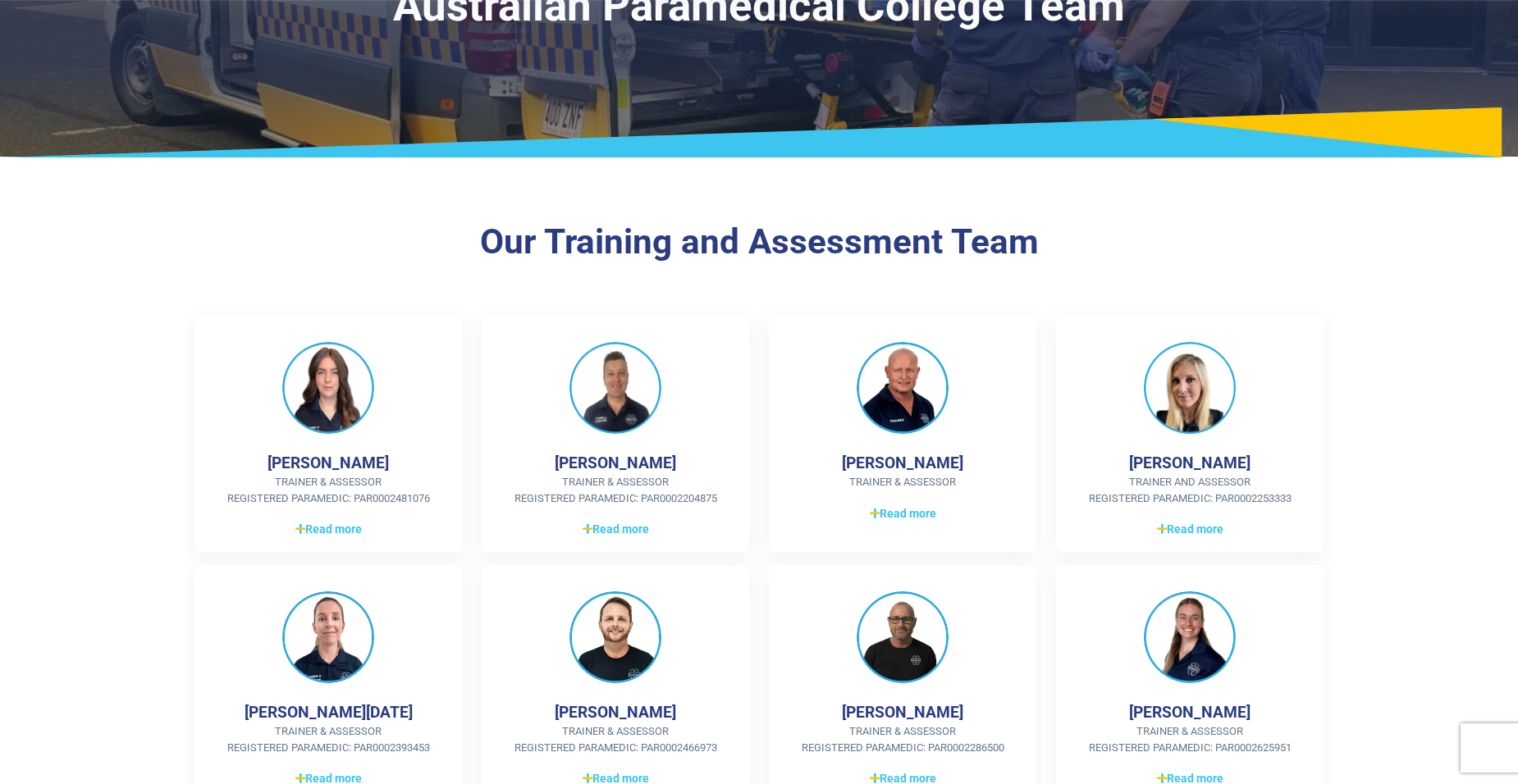
scroll to position [164, 0]
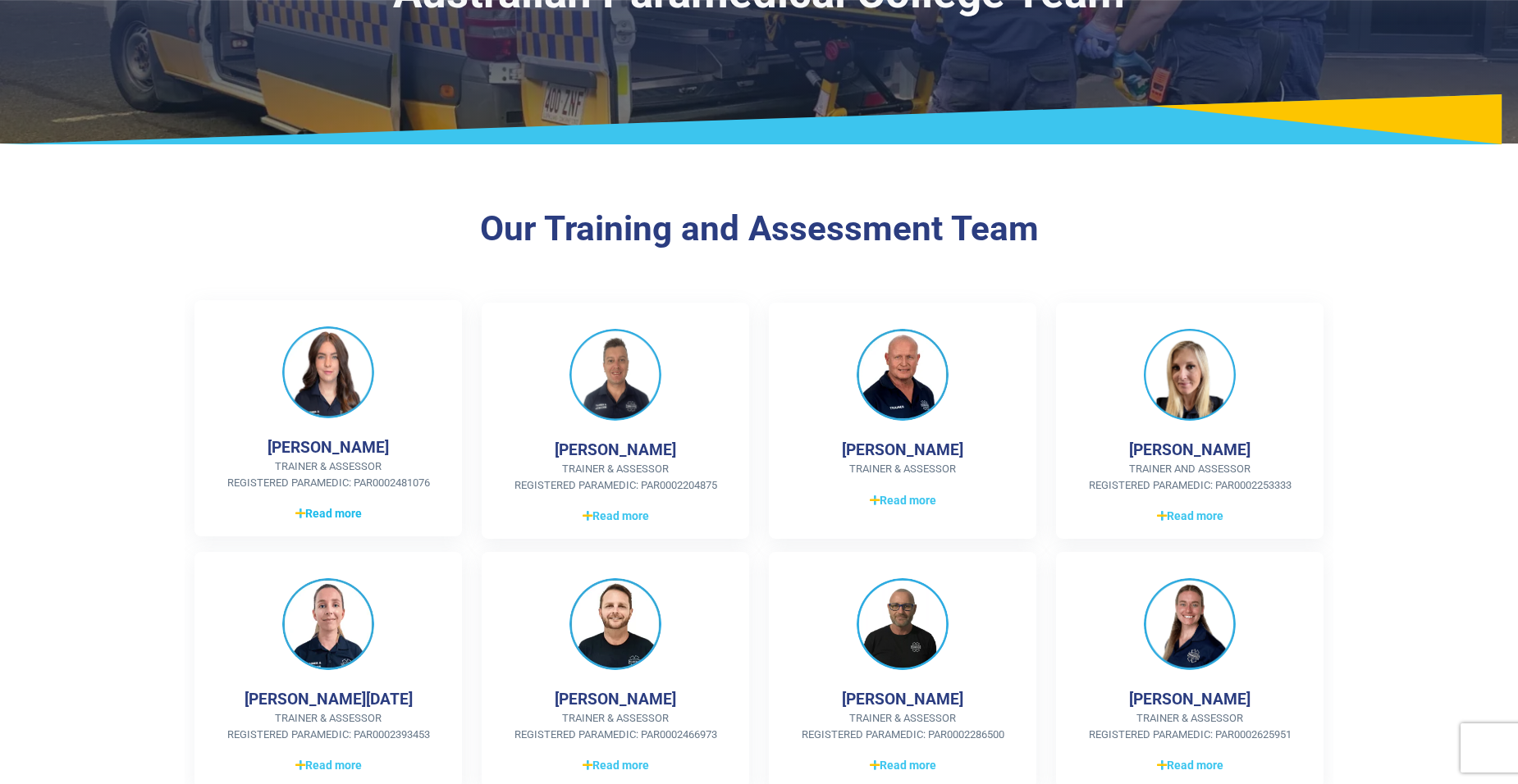
click at [351, 508] on span "Read more" at bounding box center [329, 514] width 67 height 17
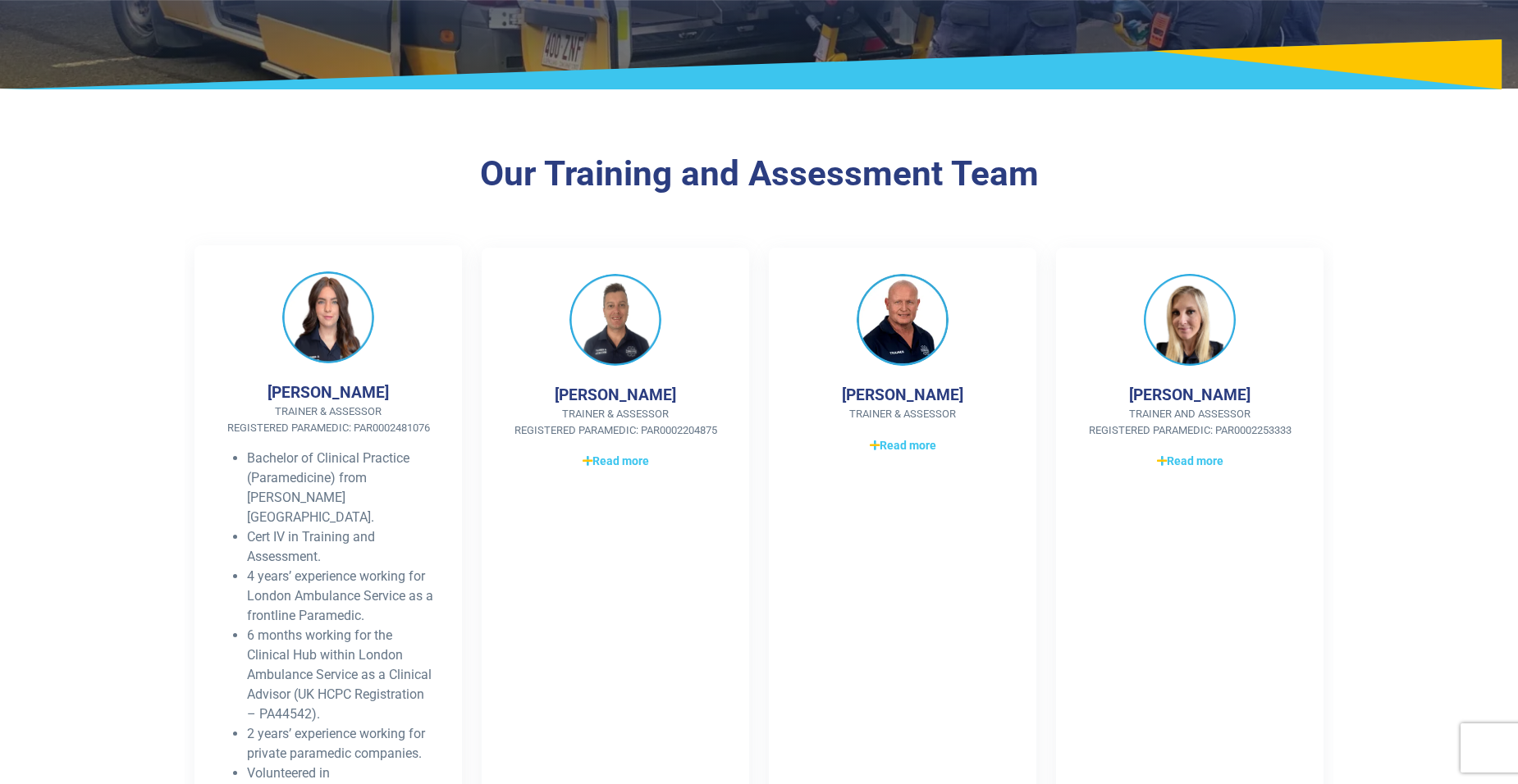
scroll to position [328, 0]
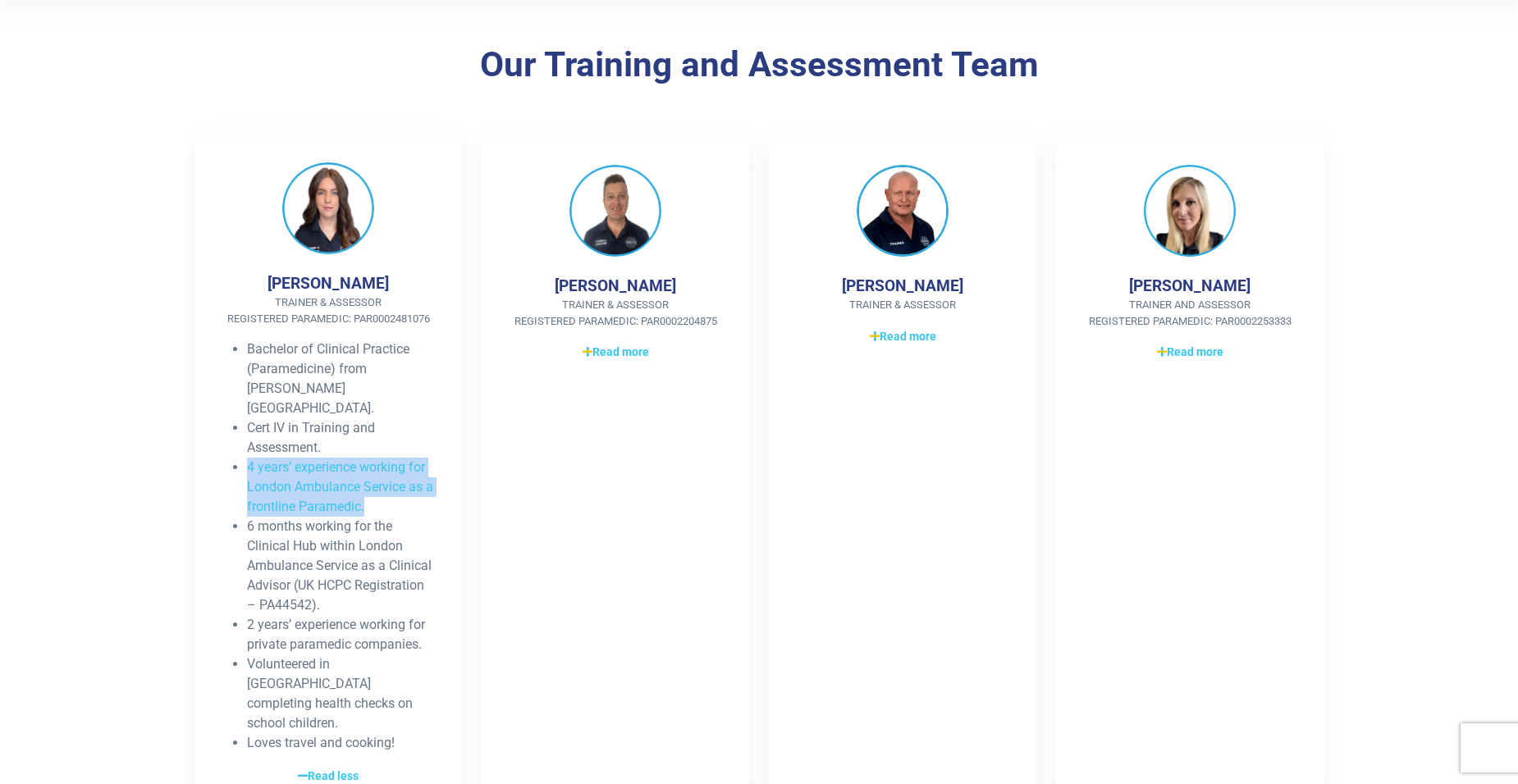
drag, startPoint x: 370, startPoint y: 489, endPoint x: 244, endPoint y: 450, distance: 131.9
click at [244, 450] on ul "Bachelor of Clinical Practice (Paramedicine) from [PERSON_NAME][GEOGRAPHIC_DATA…" at bounding box center [329, 546] width 215 height 414
drag, startPoint x: 244, startPoint y: 450, endPoint x: 387, endPoint y: 491, distance: 148.8
click at [387, 491] on li "4 years’ experience working for London Ambulance Service as a frontline Paramed…" at bounding box center [340, 486] width 189 height 59
drag, startPoint x: 375, startPoint y: 485, endPoint x: 241, endPoint y: 447, distance: 139.3
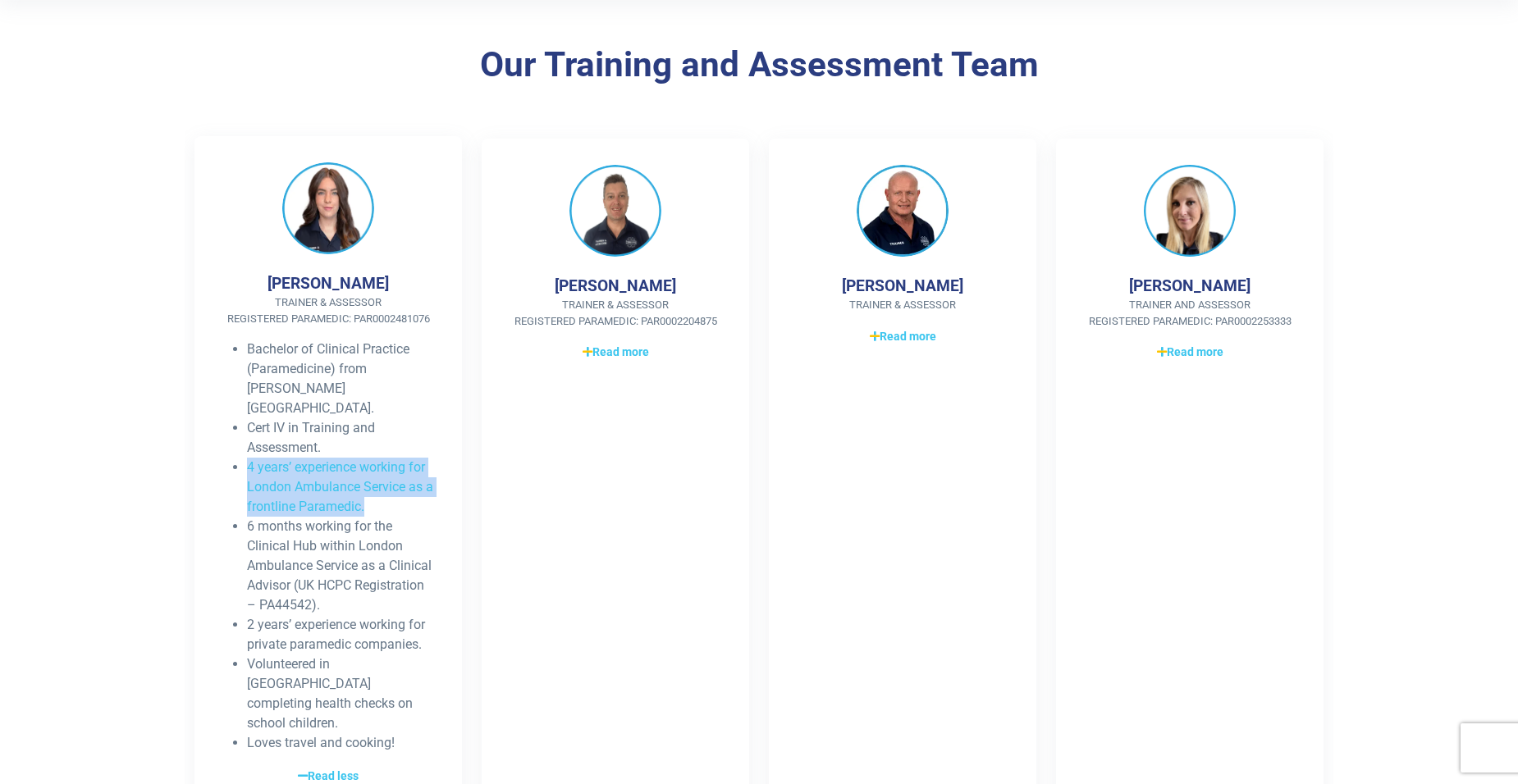
click at [241, 447] on ul "Bachelor of Clinical Practice (Paramedicine) from [PERSON_NAME][GEOGRAPHIC_DATA…" at bounding box center [329, 546] width 215 height 414
drag, startPoint x: 241, startPoint y: 447, endPoint x: 407, endPoint y: 485, distance: 170.3
click at [407, 485] on li "4 years’ experience working for London Ambulance Service as a frontline Paramed…" at bounding box center [340, 486] width 189 height 59
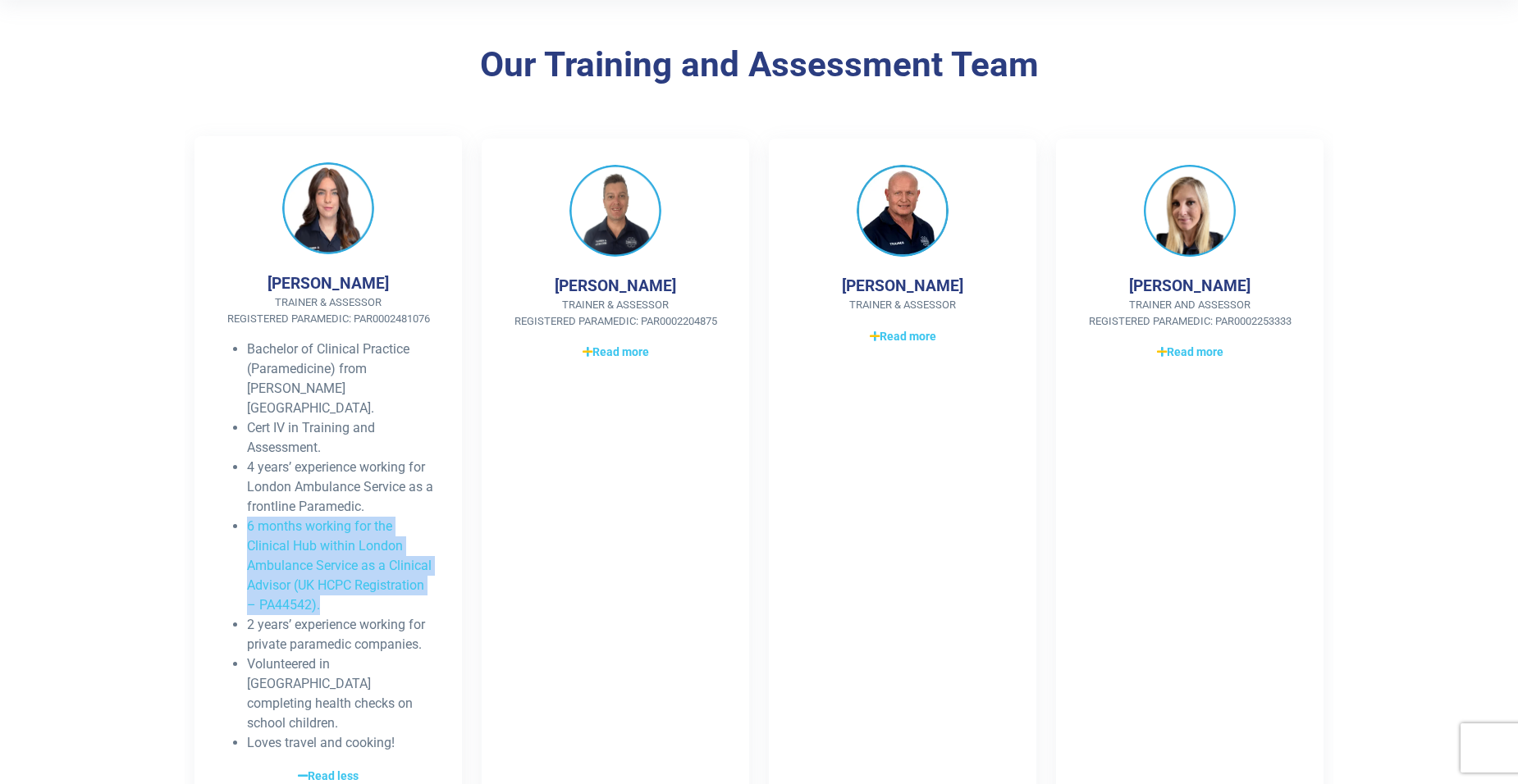
drag, startPoint x: 341, startPoint y: 592, endPoint x: 228, endPoint y: 505, distance: 142.6
click at [228, 505] on ul "Bachelor of Clinical Practice (Paramedicine) from [PERSON_NAME][GEOGRAPHIC_DATA…" at bounding box center [329, 546] width 215 height 414
drag, startPoint x: 228, startPoint y: 505, endPoint x: 364, endPoint y: 584, distance: 157.3
click at [364, 584] on li "6 months working for the Clinical Hub within London Ambulance Service as a Clin…" at bounding box center [340, 566] width 189 height 98
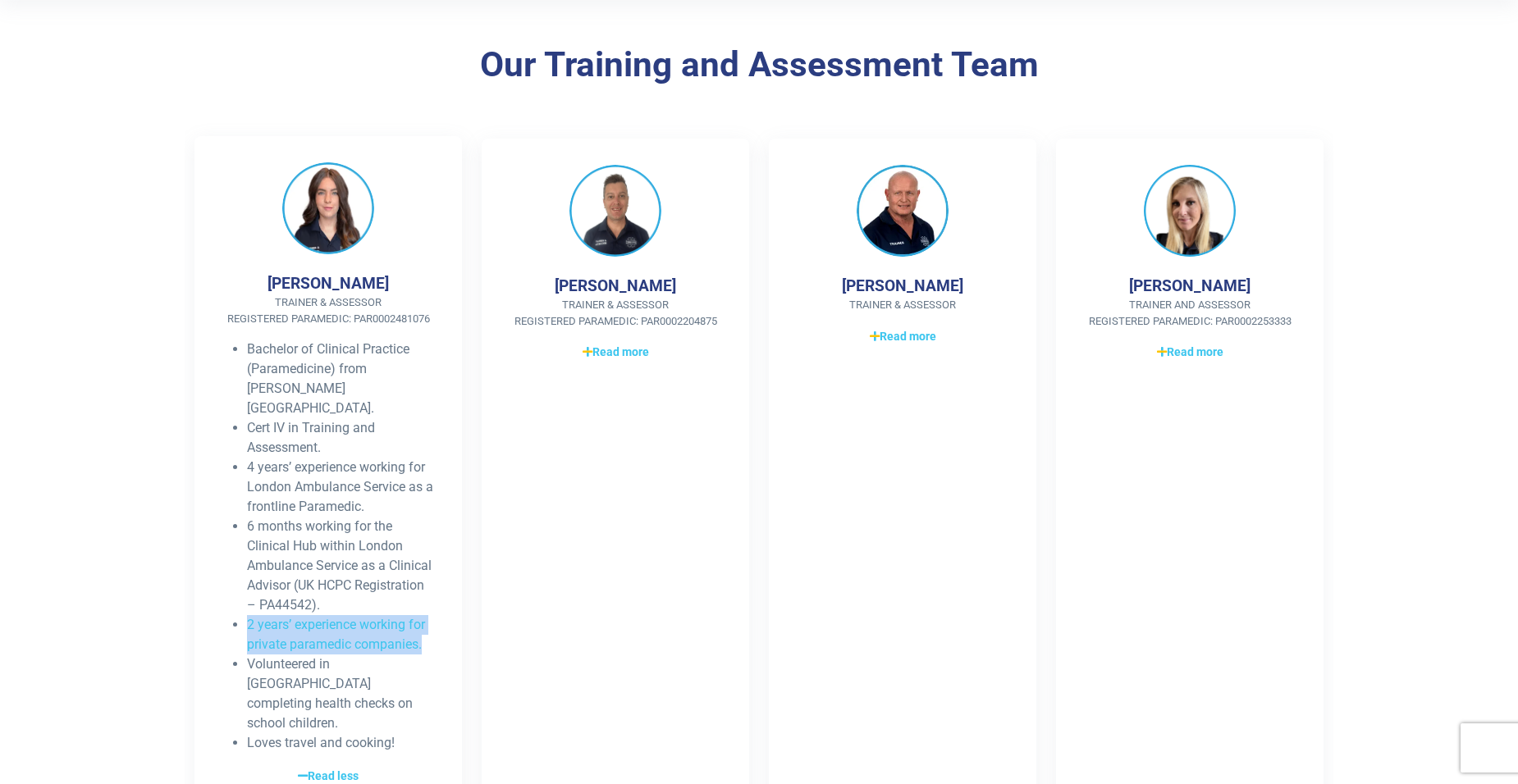
drag, startPoint x: 429, startPoint y: 622, endPoint x: 245, endPoint y: 610, distance: 184.4
click at [245, 610] on ul "Bachelor of Clinical Practice (Paramedicine) from [PERSON_NAME][GEOGRAPHIC_DATA…" at bounding box center [329, 546] width 215 height 414
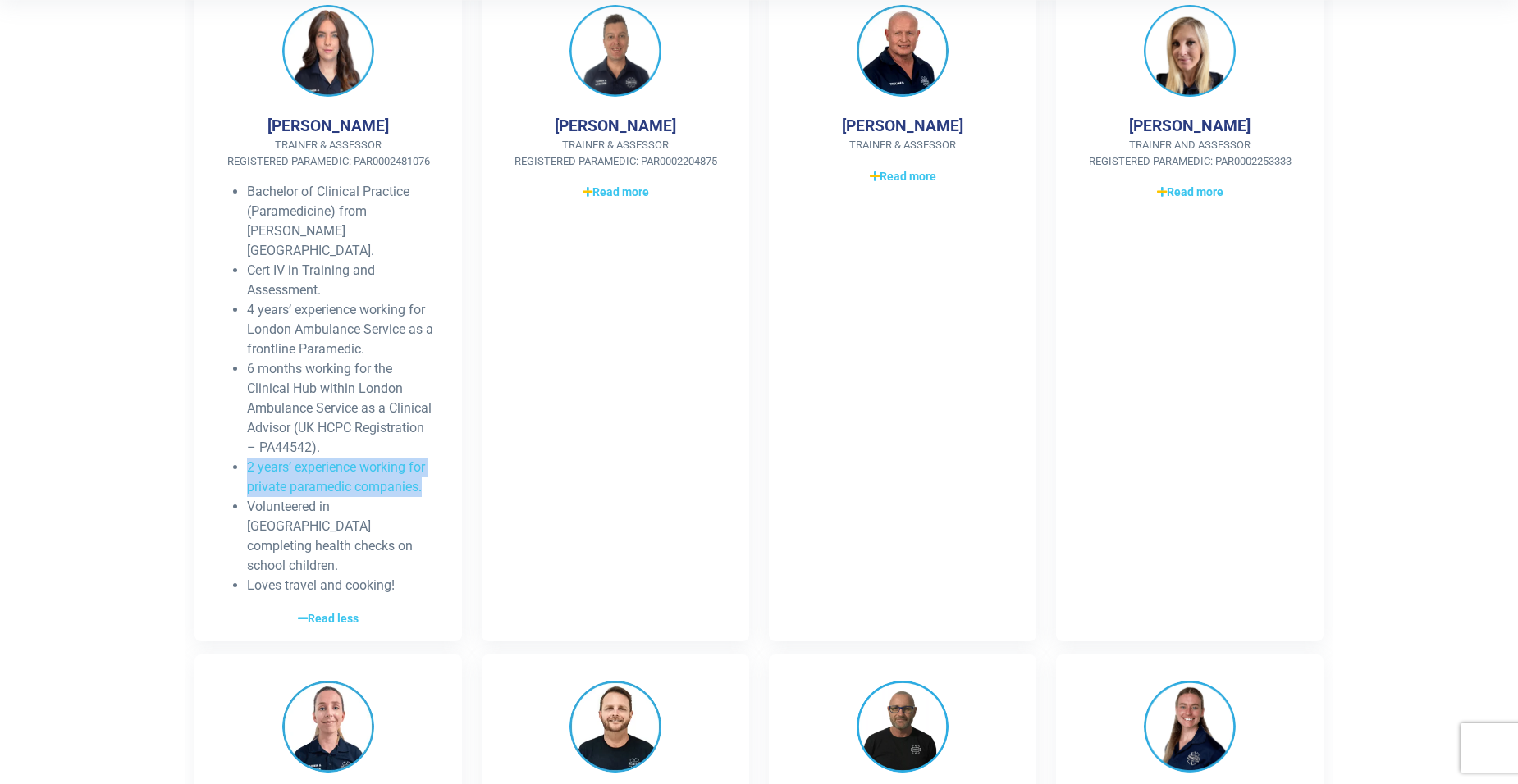
scroll to position [492, 0]
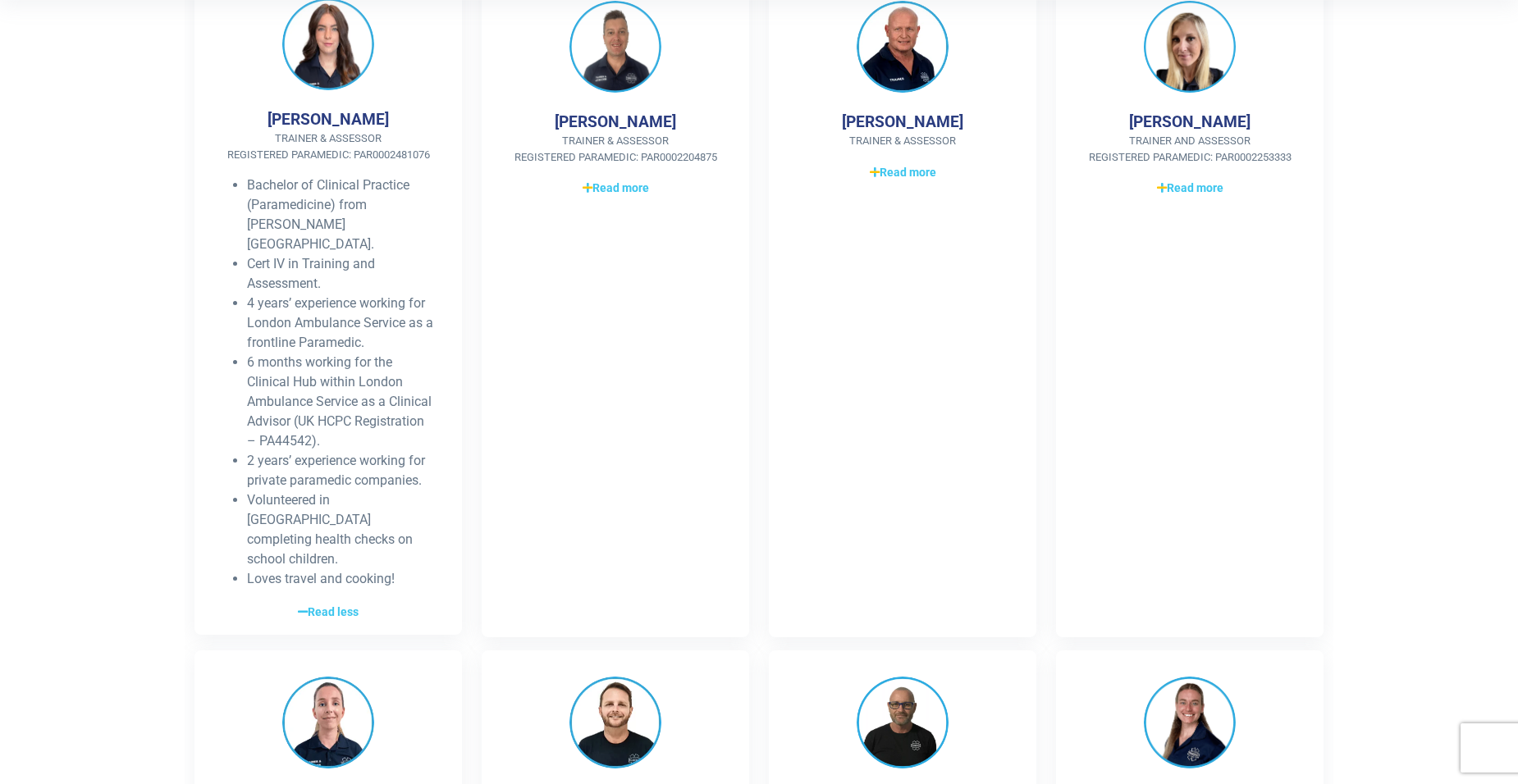
click at [355, 522] on li "Volunteered in [GEOGRAPHIC_DATA] completing health checks on school children." at bounding box center [340, 530] width 189 height 78
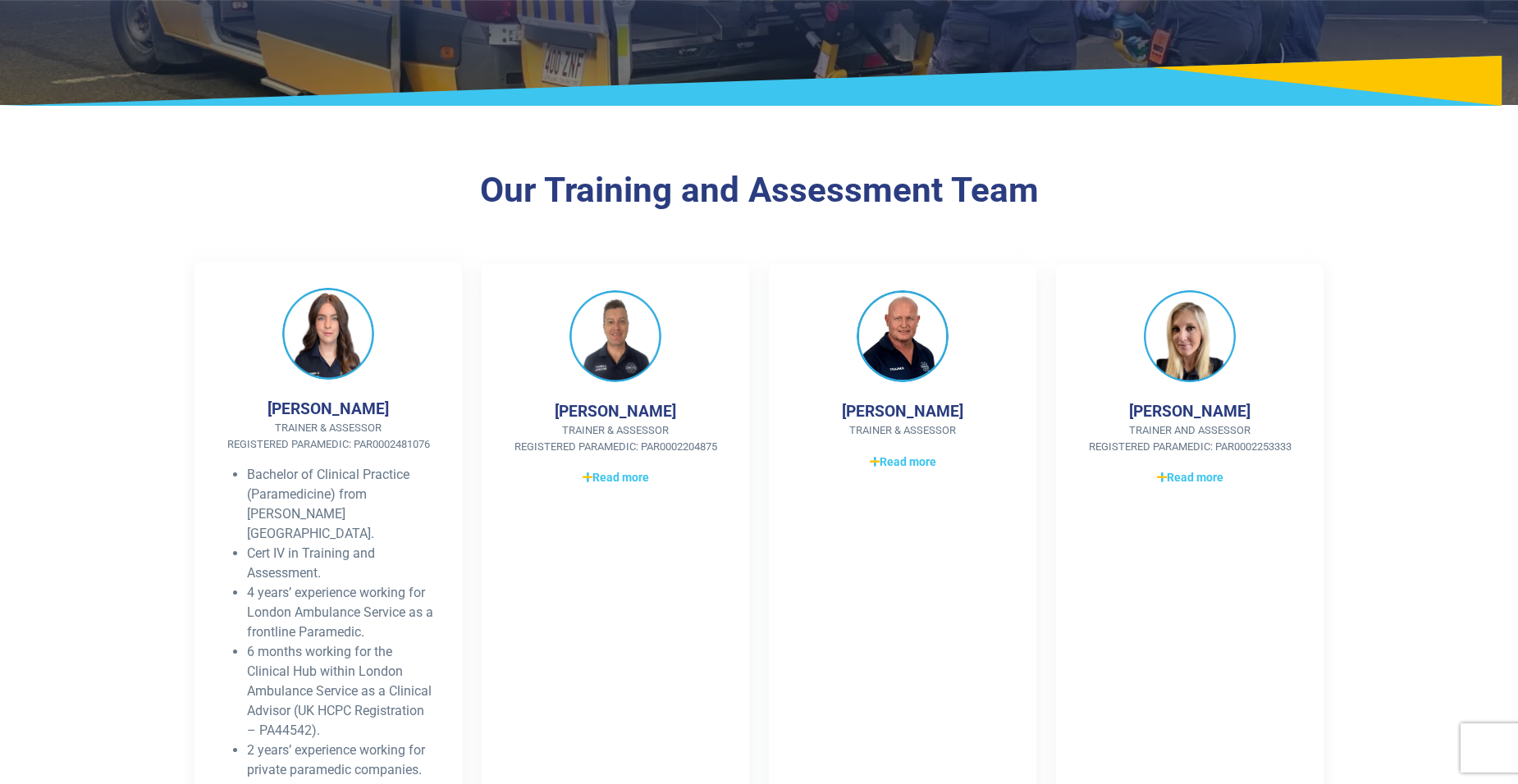
scroll to position [164, 0]
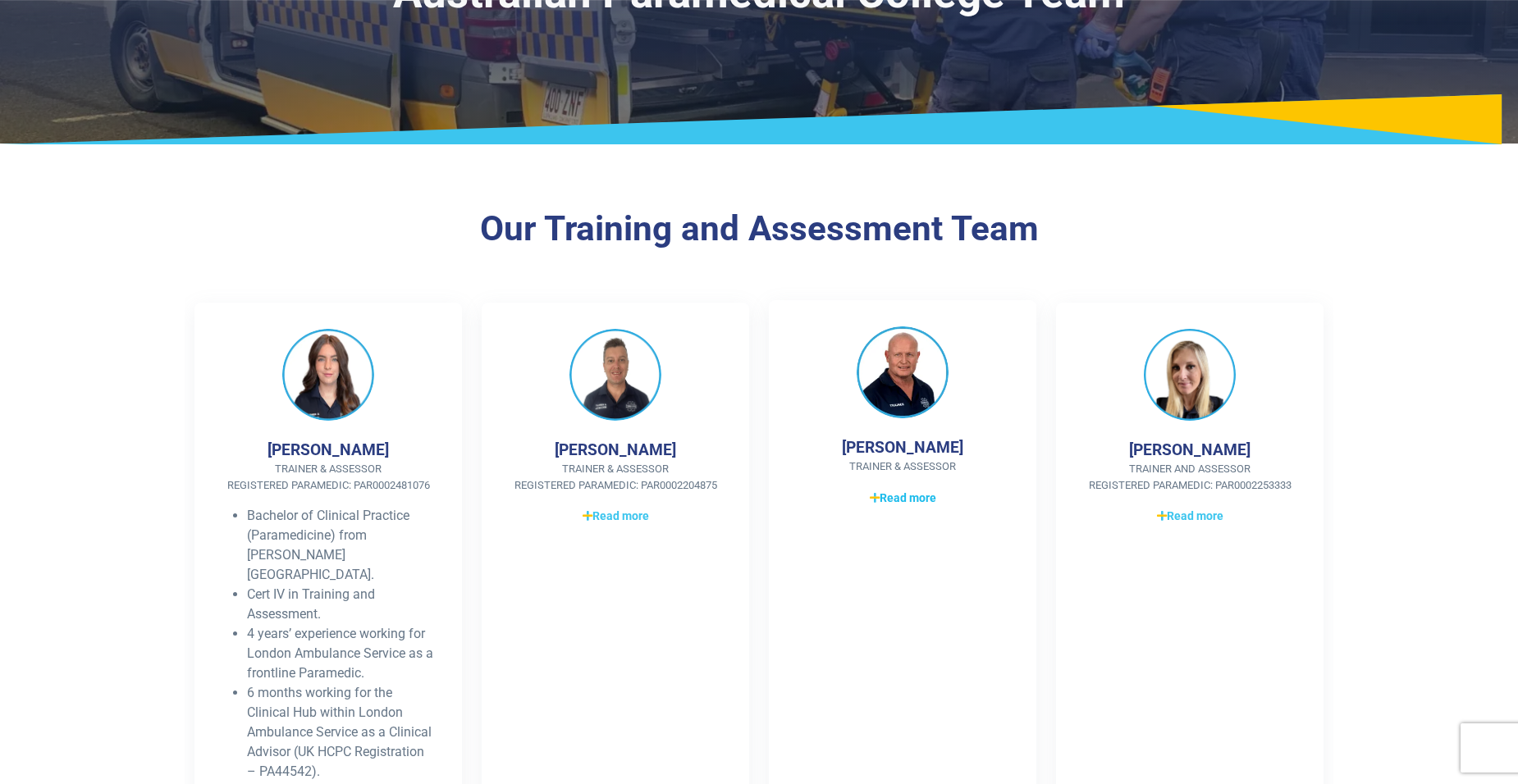
click at [905, 499] on span "Read more" at bounding box center [903, 498] width 67 height 17
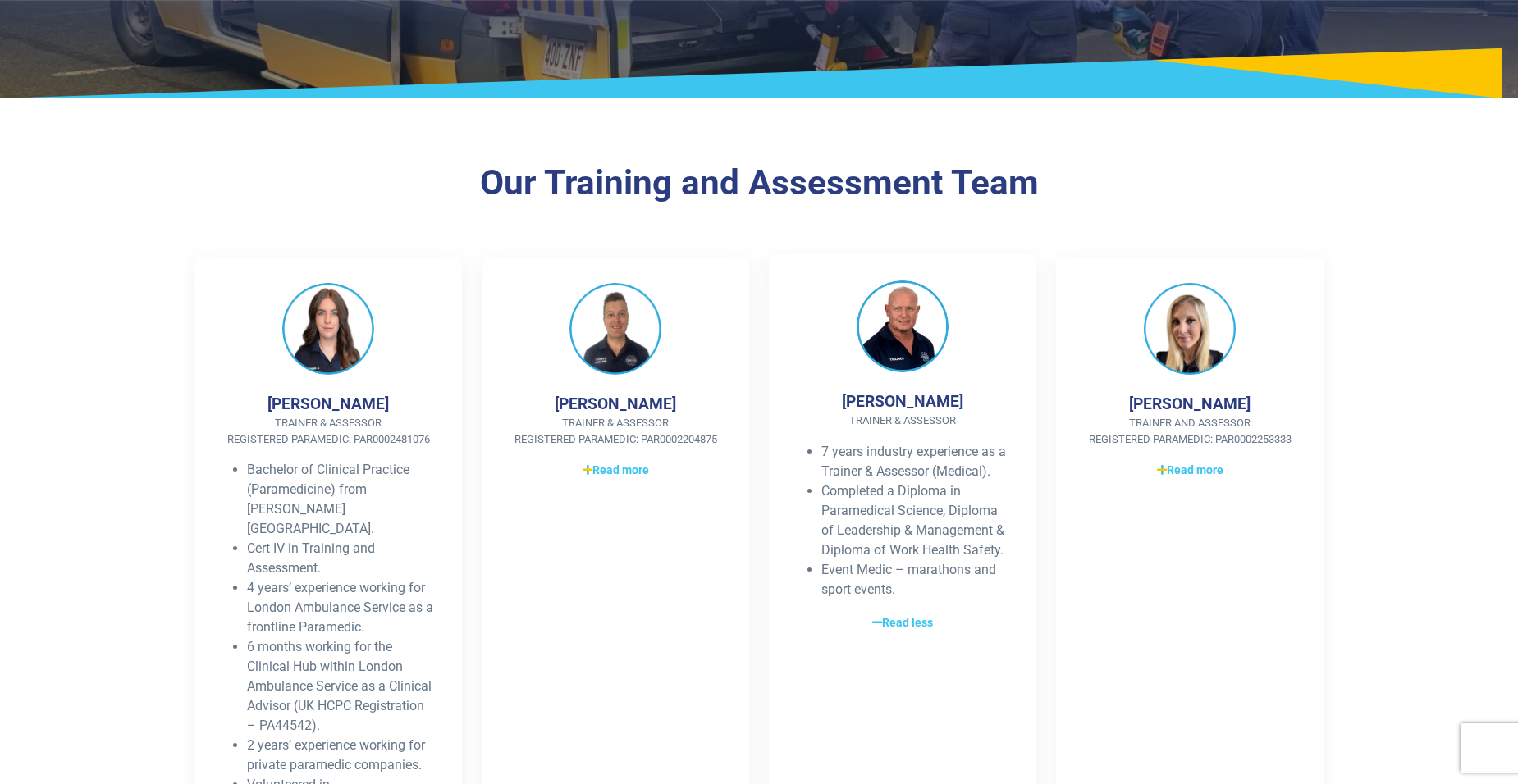
scroll to position [246, 0]
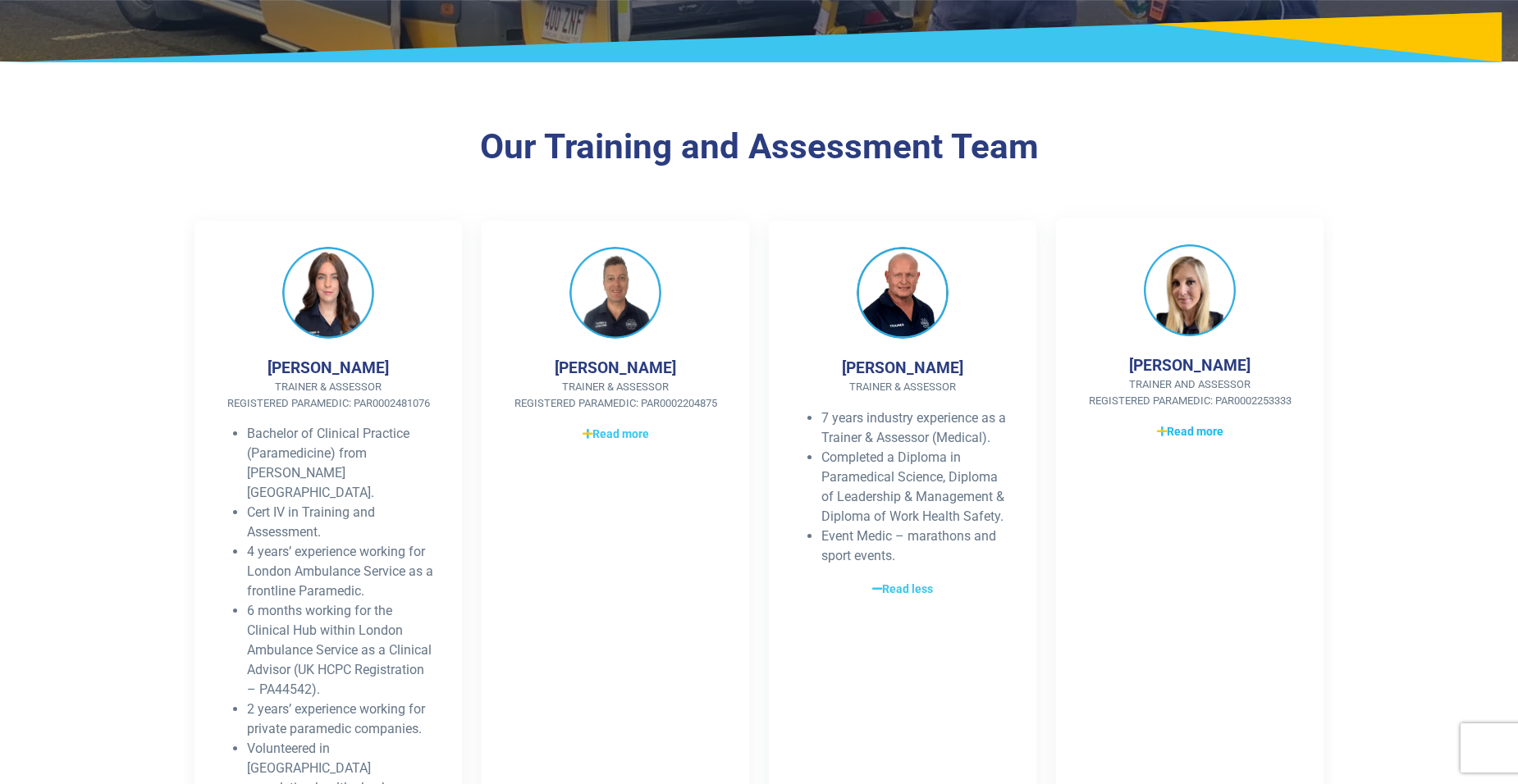
click at [1205, 437] on span "Read more" at bounding box center [1190, 432] width 67 height 17
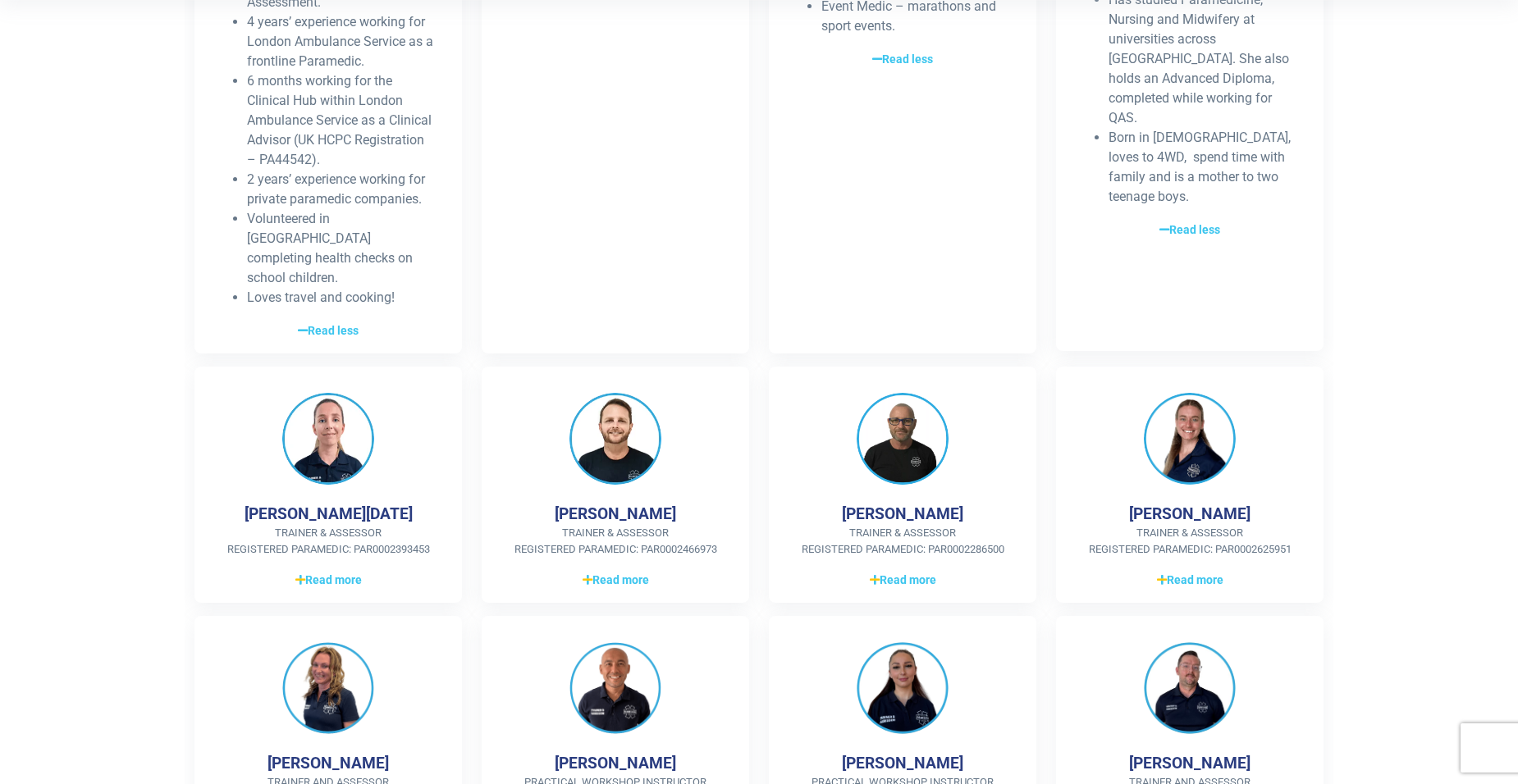
scroll to position [820, 0]
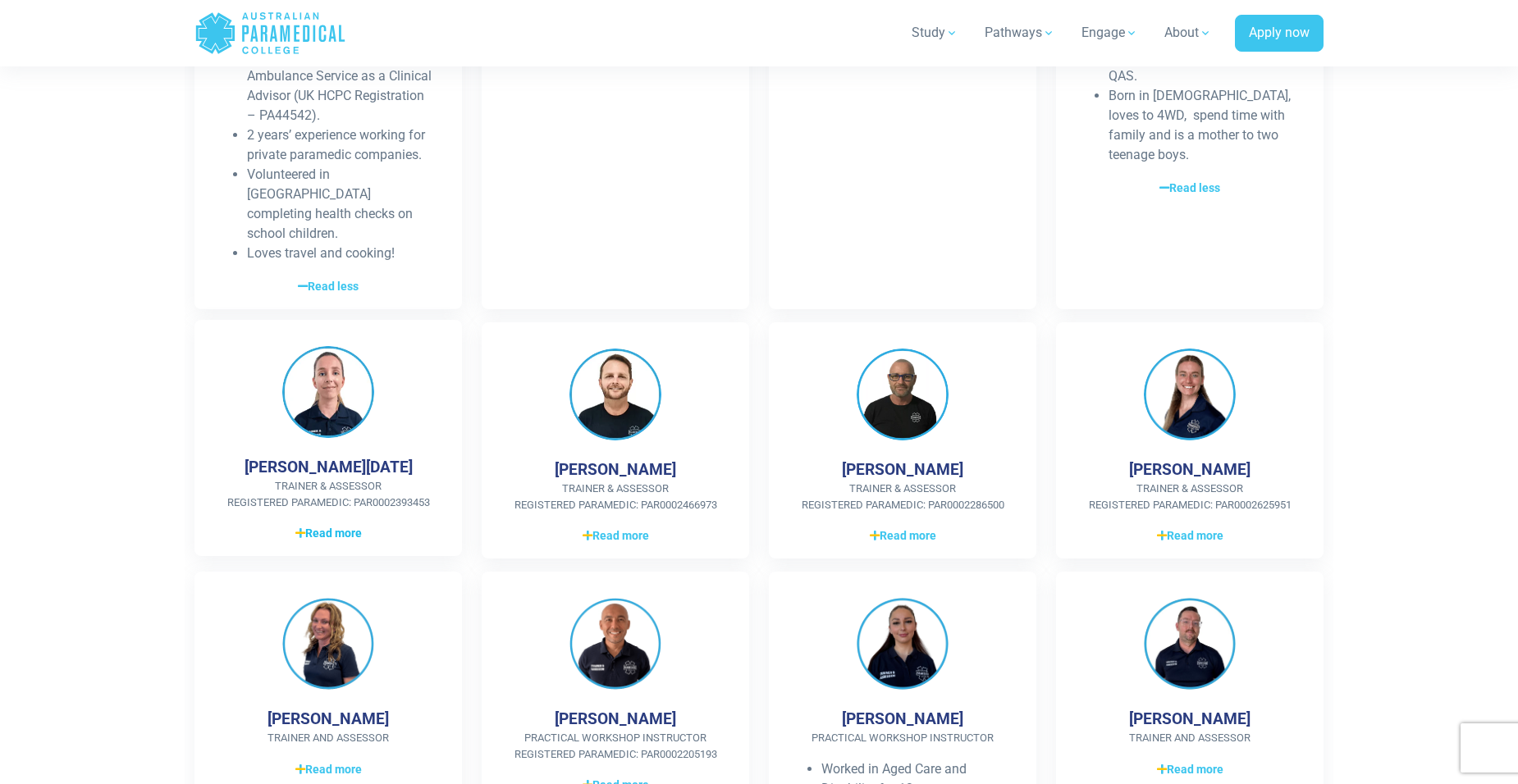
click at [341, 525] on span "Read more" at bounding box center [329, 533] width 67 height 17
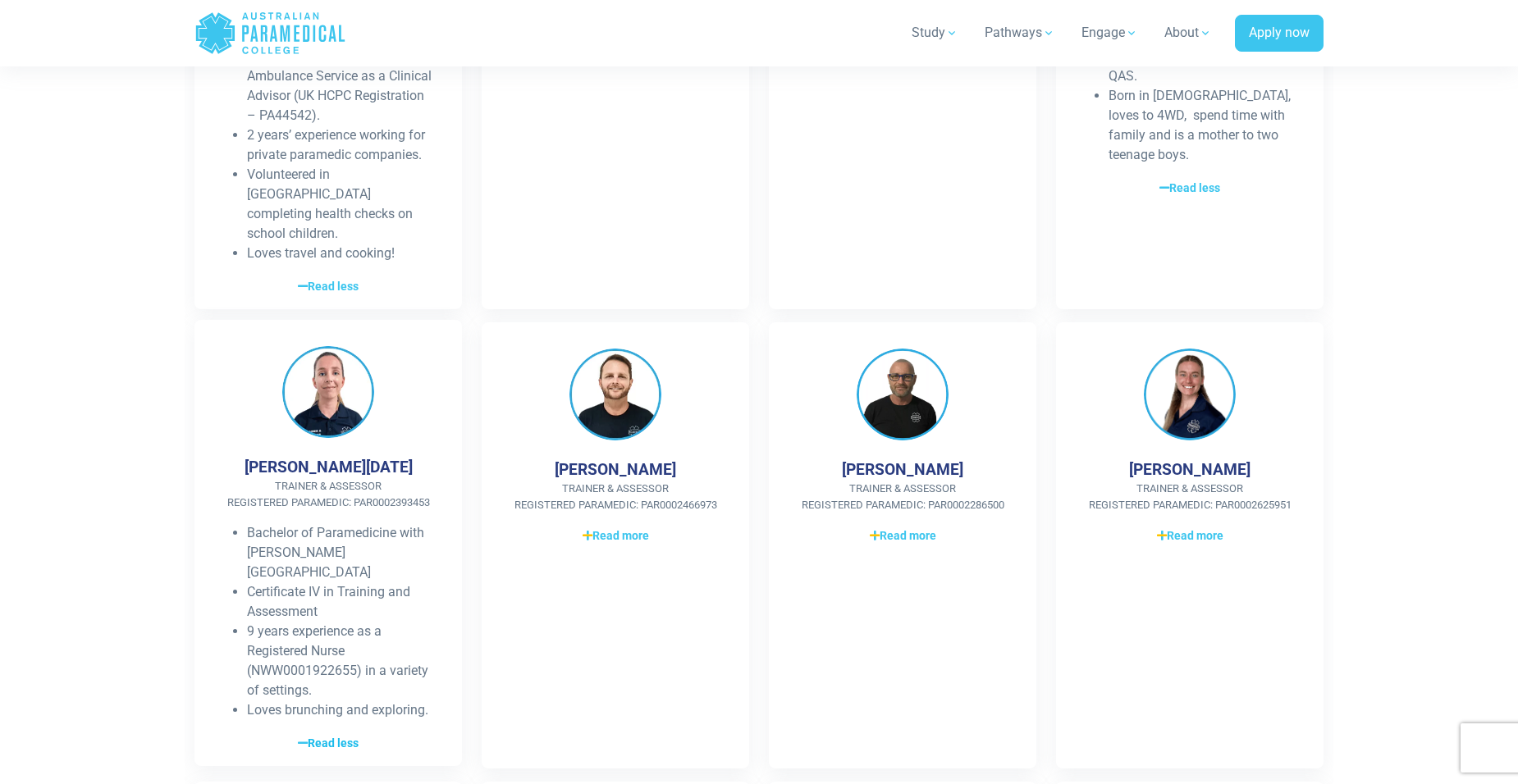
click at [330, 735] on span "Read less" at bounding box center [328, 743] width 61 height 17
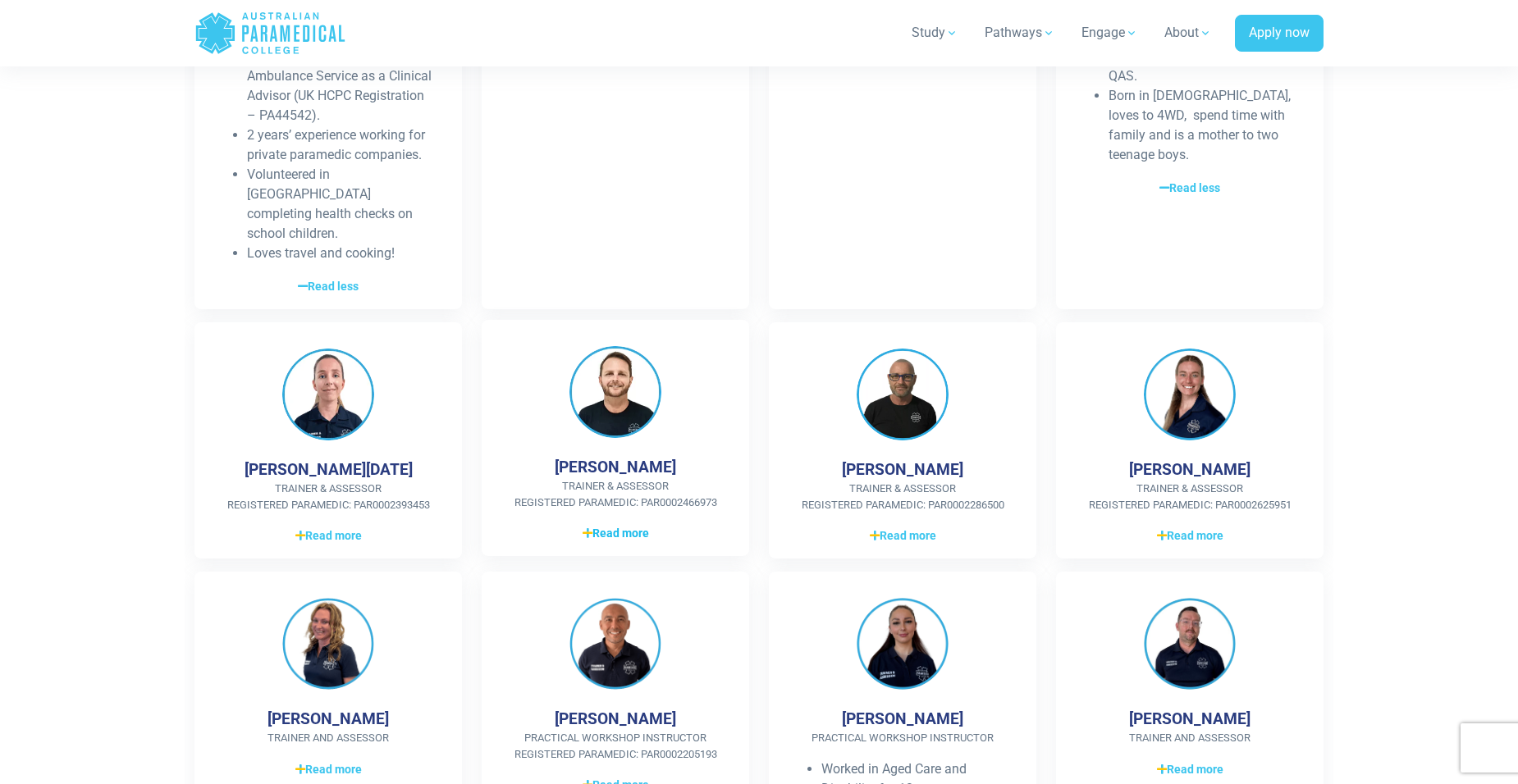
click at [597, 525] on span "Read more" at bounding box center [616, 533] width 67 height 17
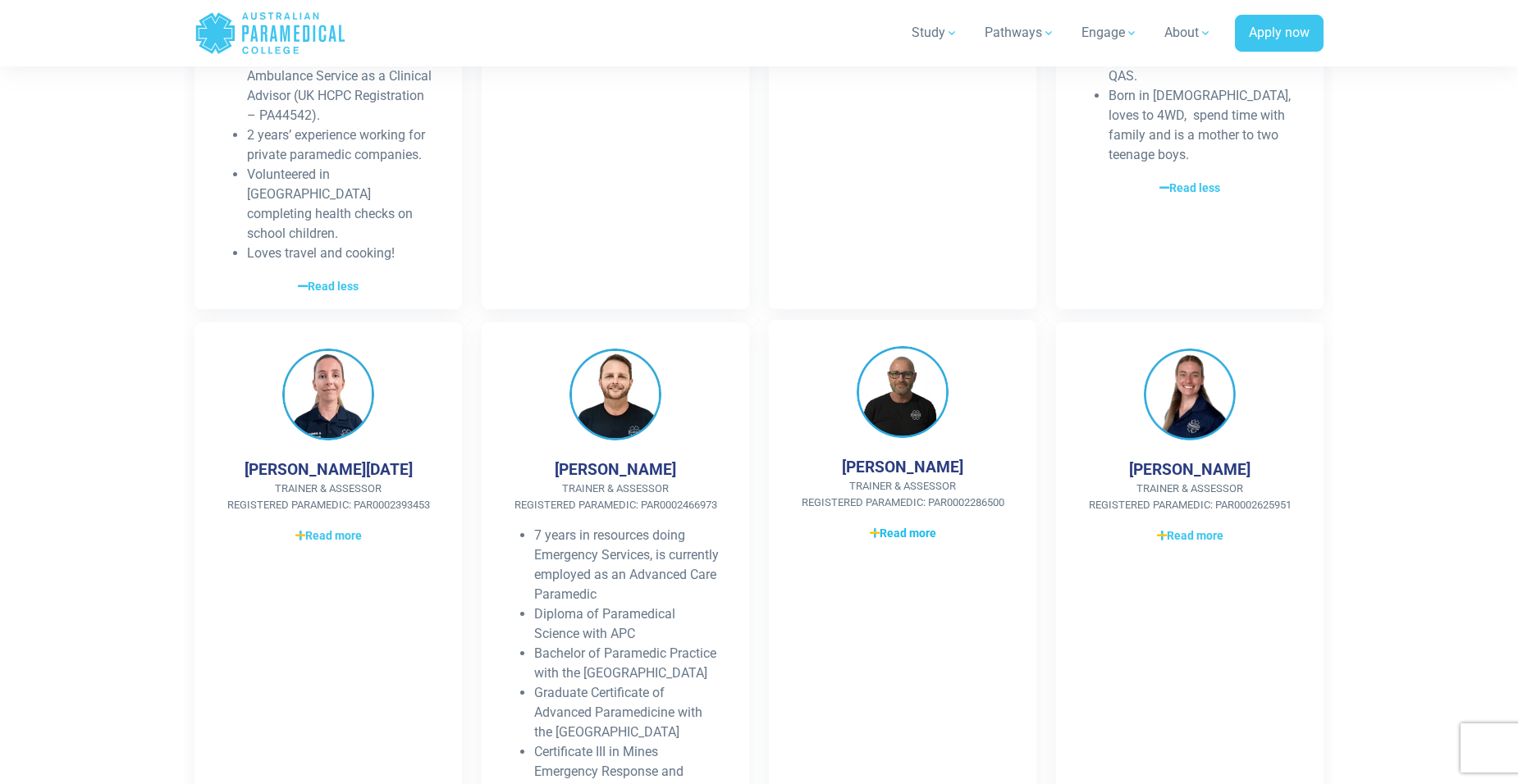
click at [913, 523] on link "Read more Read less" at bounding box center [903, 532] width 215 height 20
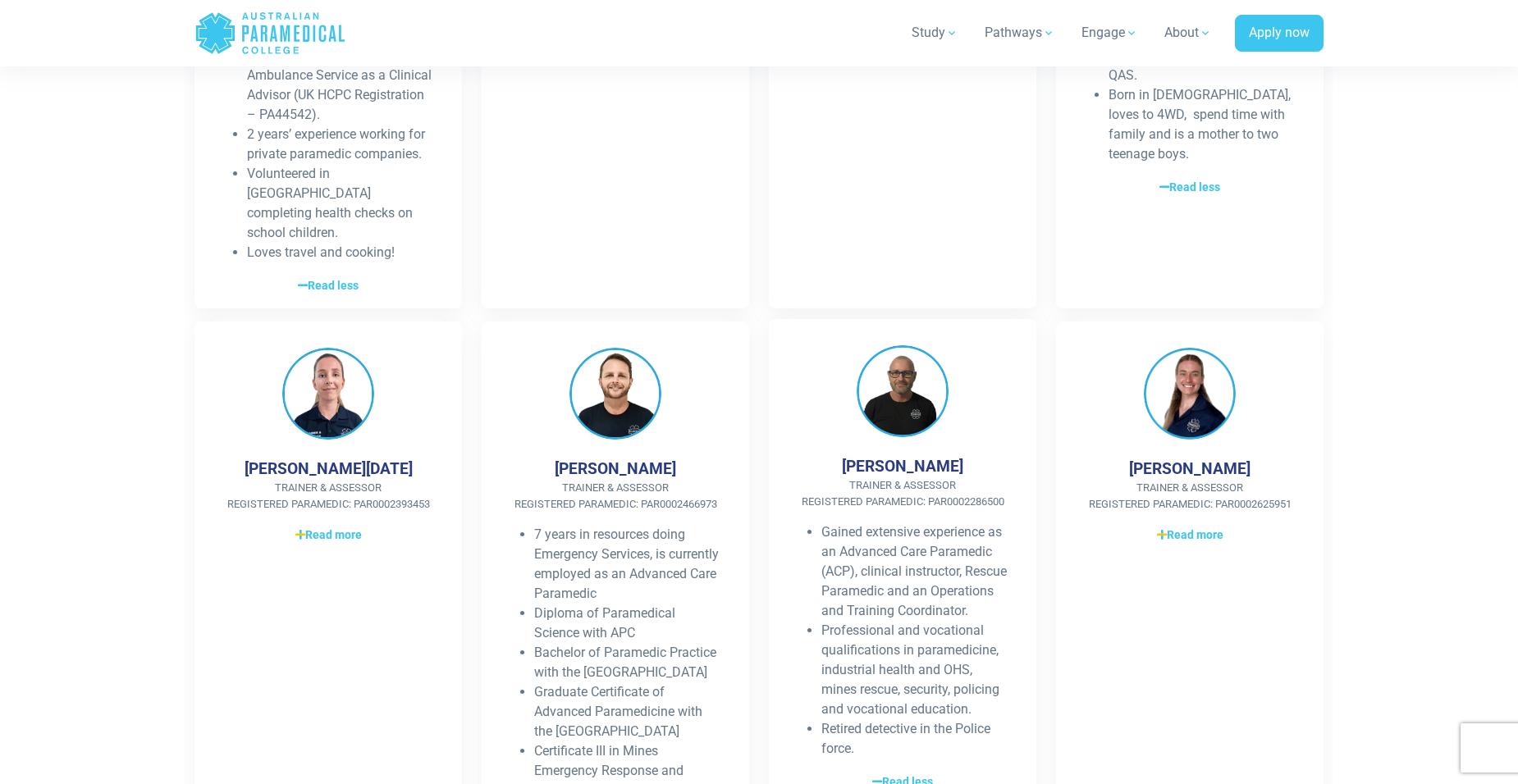
scroll to position [903, 0]
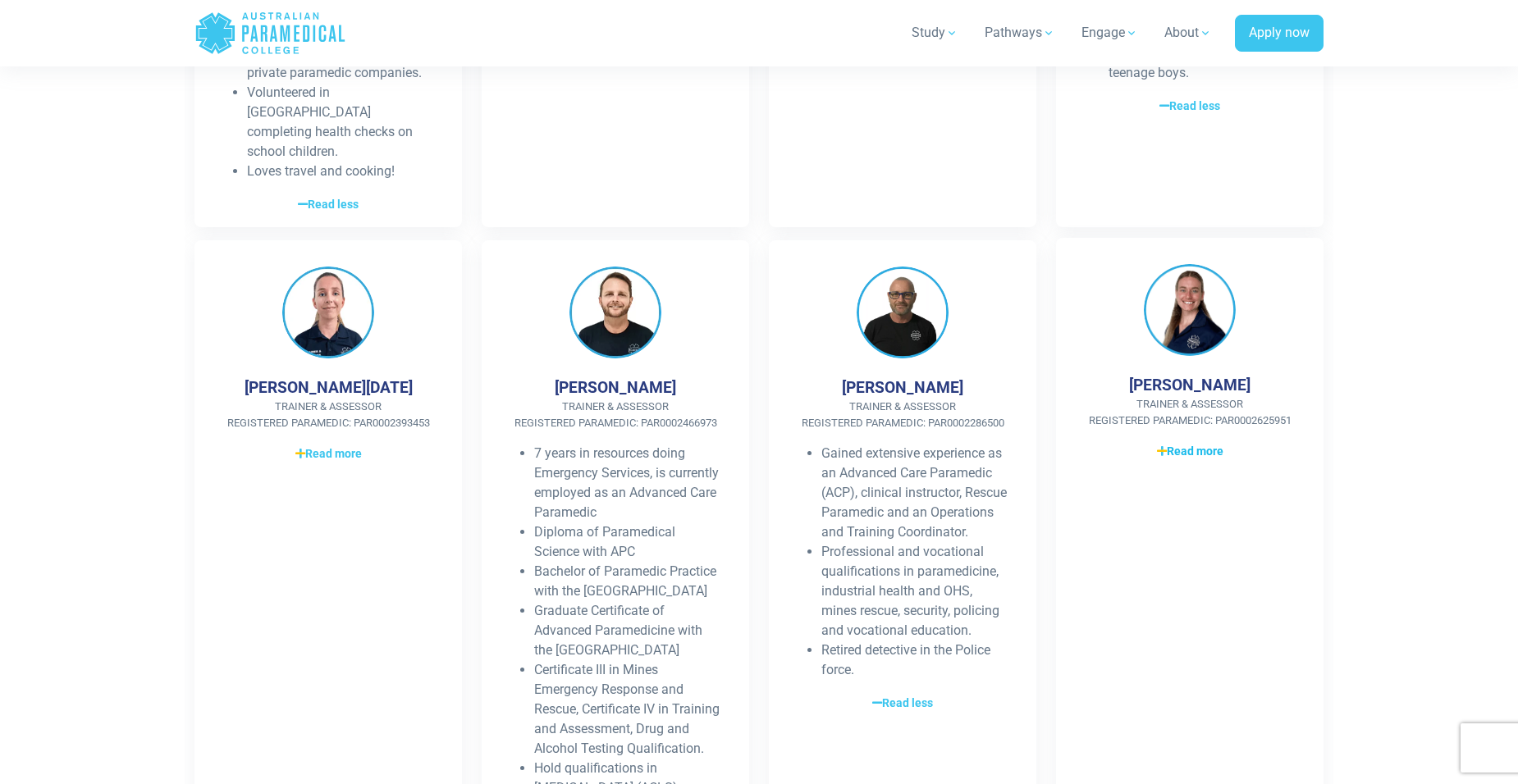
click at [1202, 443] on span "Read more" at bounding box center [1190, 451] width 67 height 17
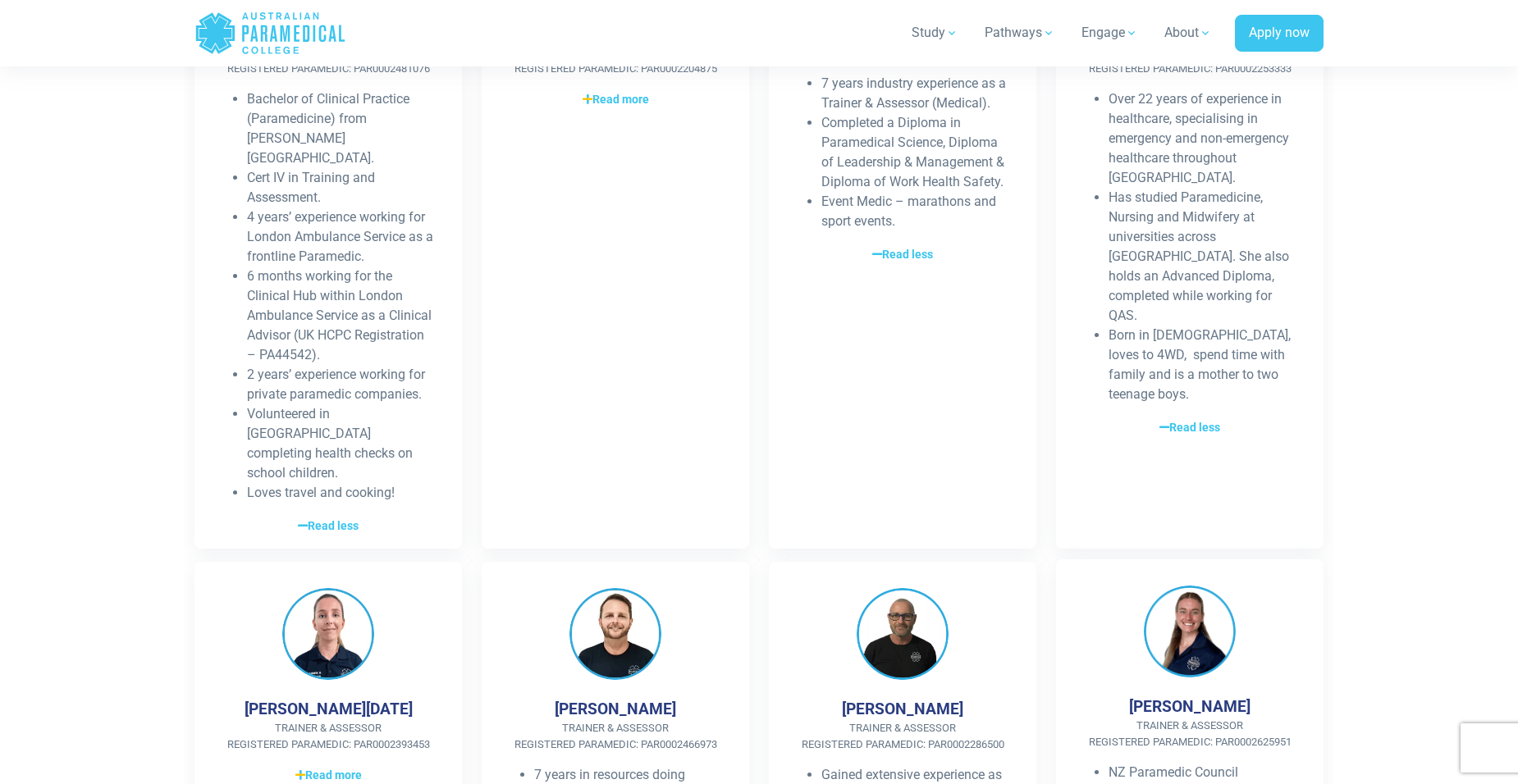
scroll to position [328, 0]
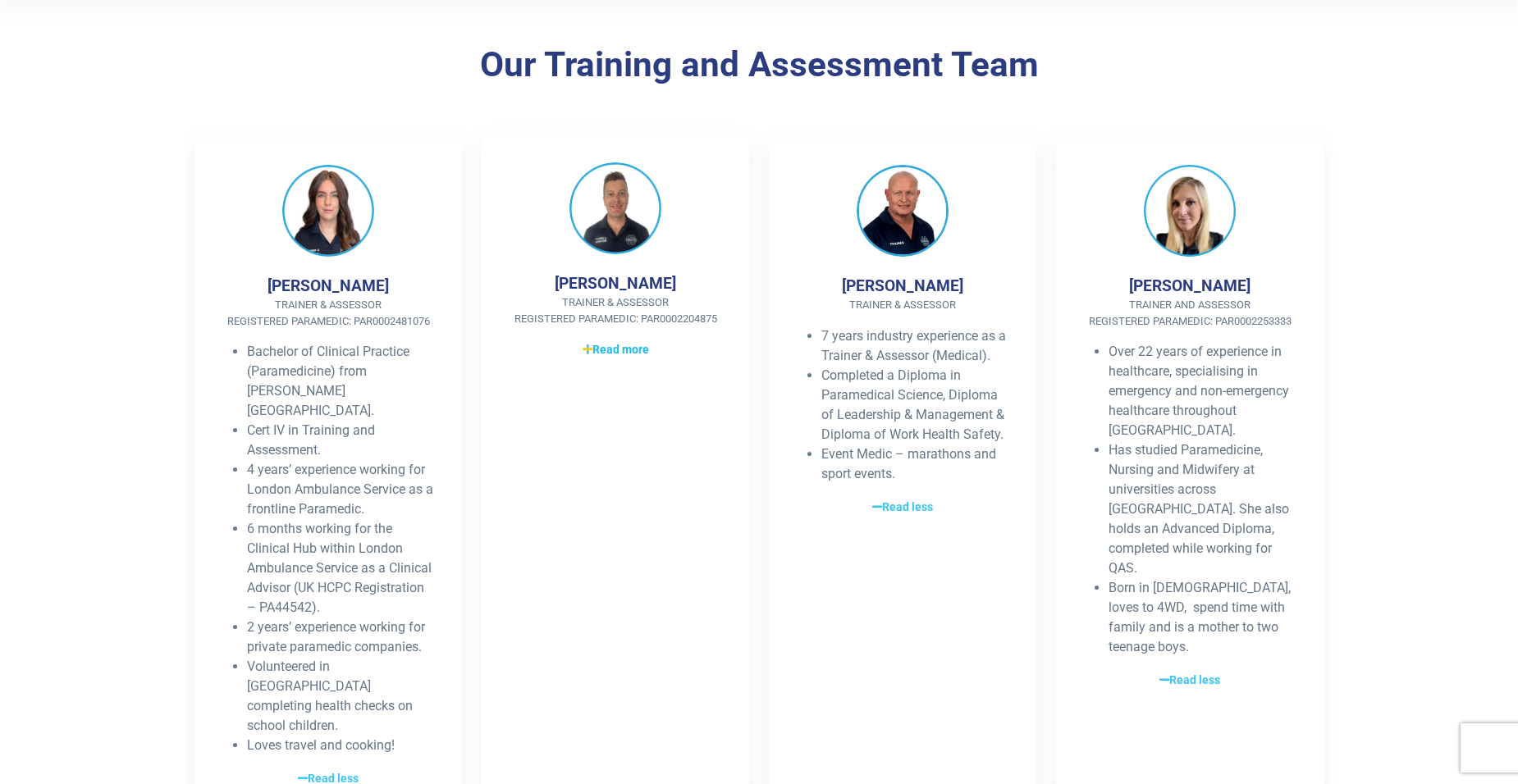
click at [625, 343] on span "Read more" at bounding box center [616, 350] width 67 height 17
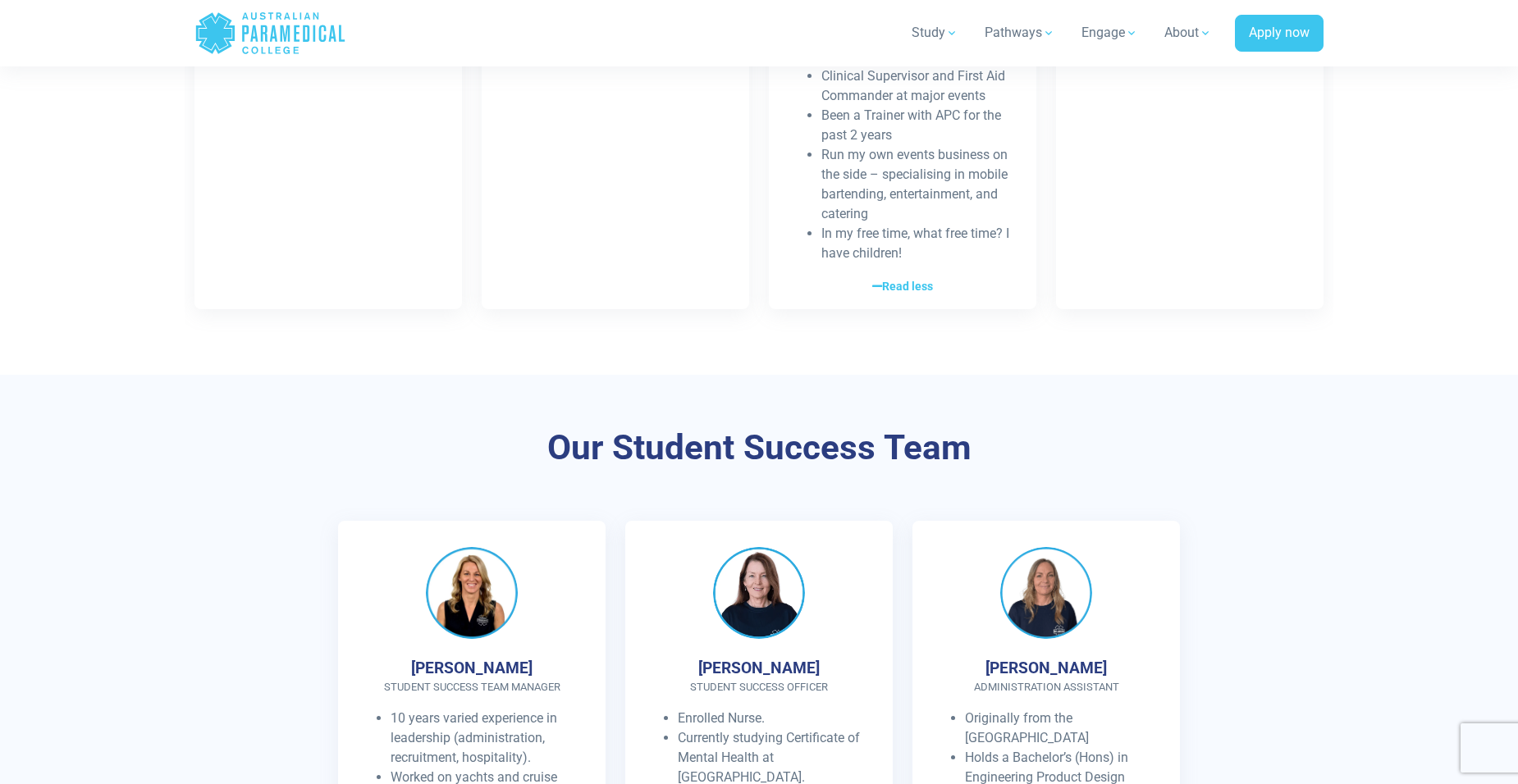
scroll to position [2215, 0]
